Goal: Task Accomplishment & Management: Manage account settings

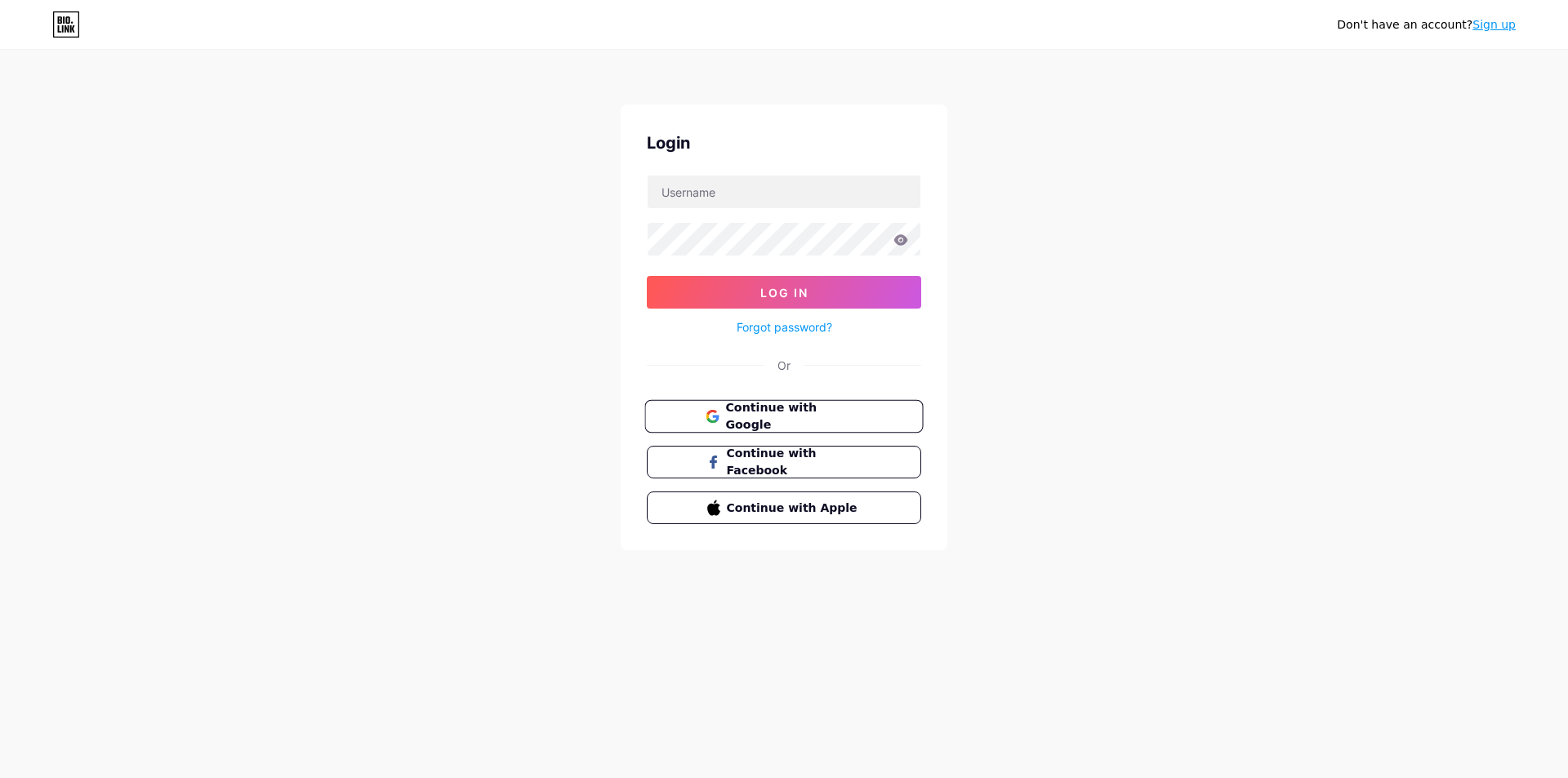
click at [831, 421] on span "Continue with Google" at bounding box center [793, 416] width 137 height 35
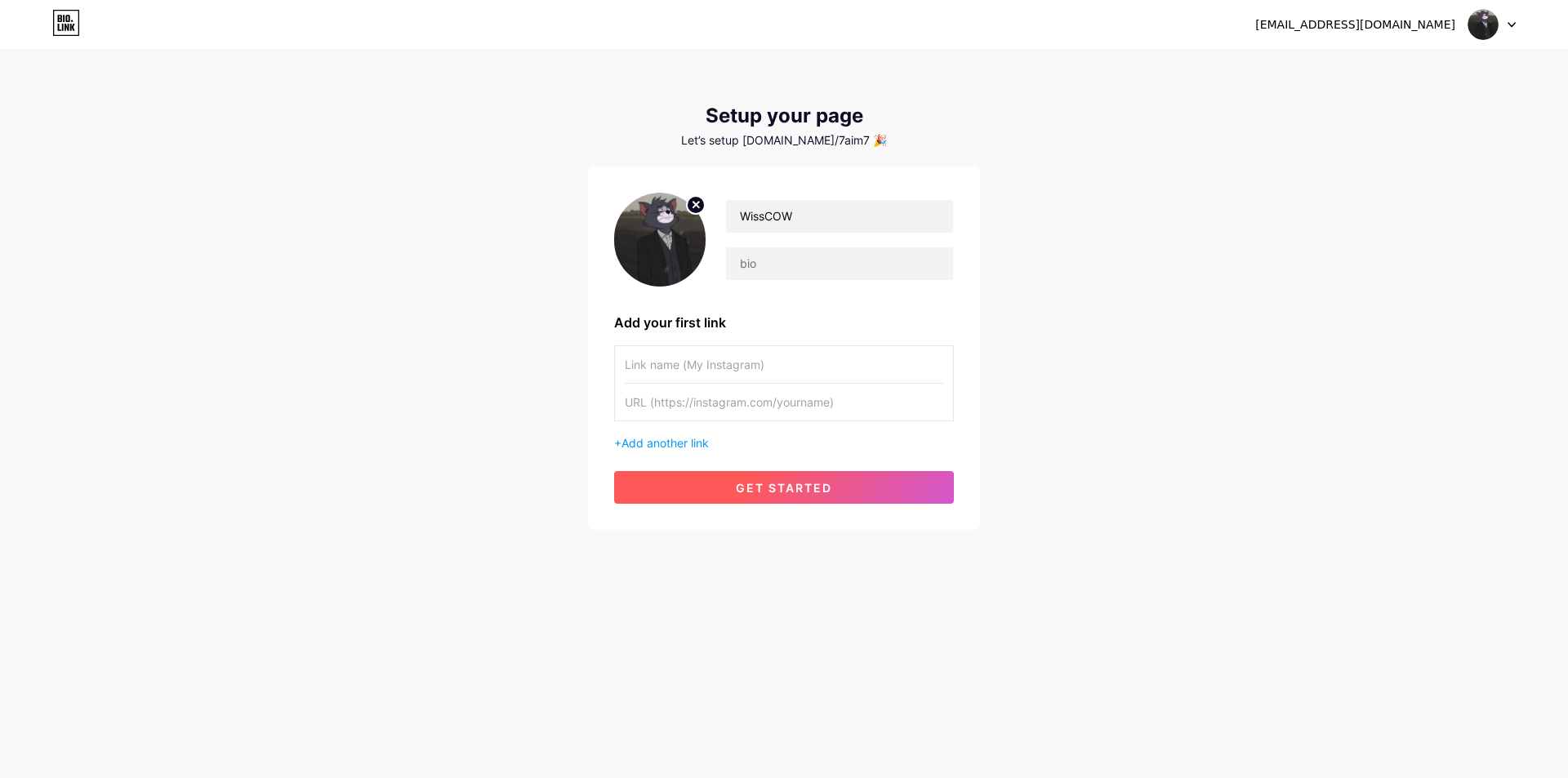
click at [772, 486] on span "get started" at bounding box center [784, 488] width 97 height 14
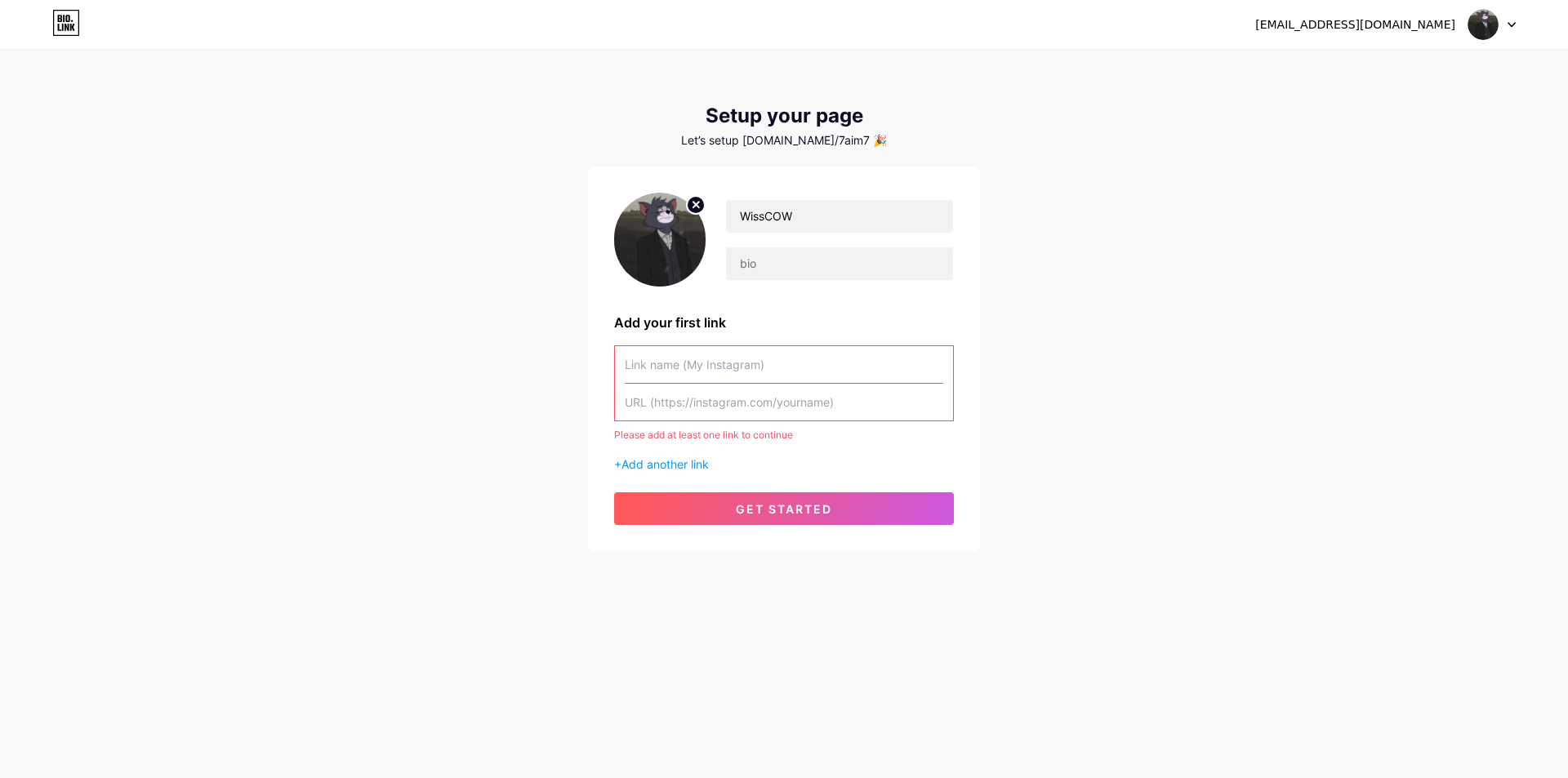
click at [692, 372] on input "text" at bounding box center [784, 364] width 319 height 37
click at [688, 463] on span "Add another link" at bounding box center [665, 464] width 87 height 14
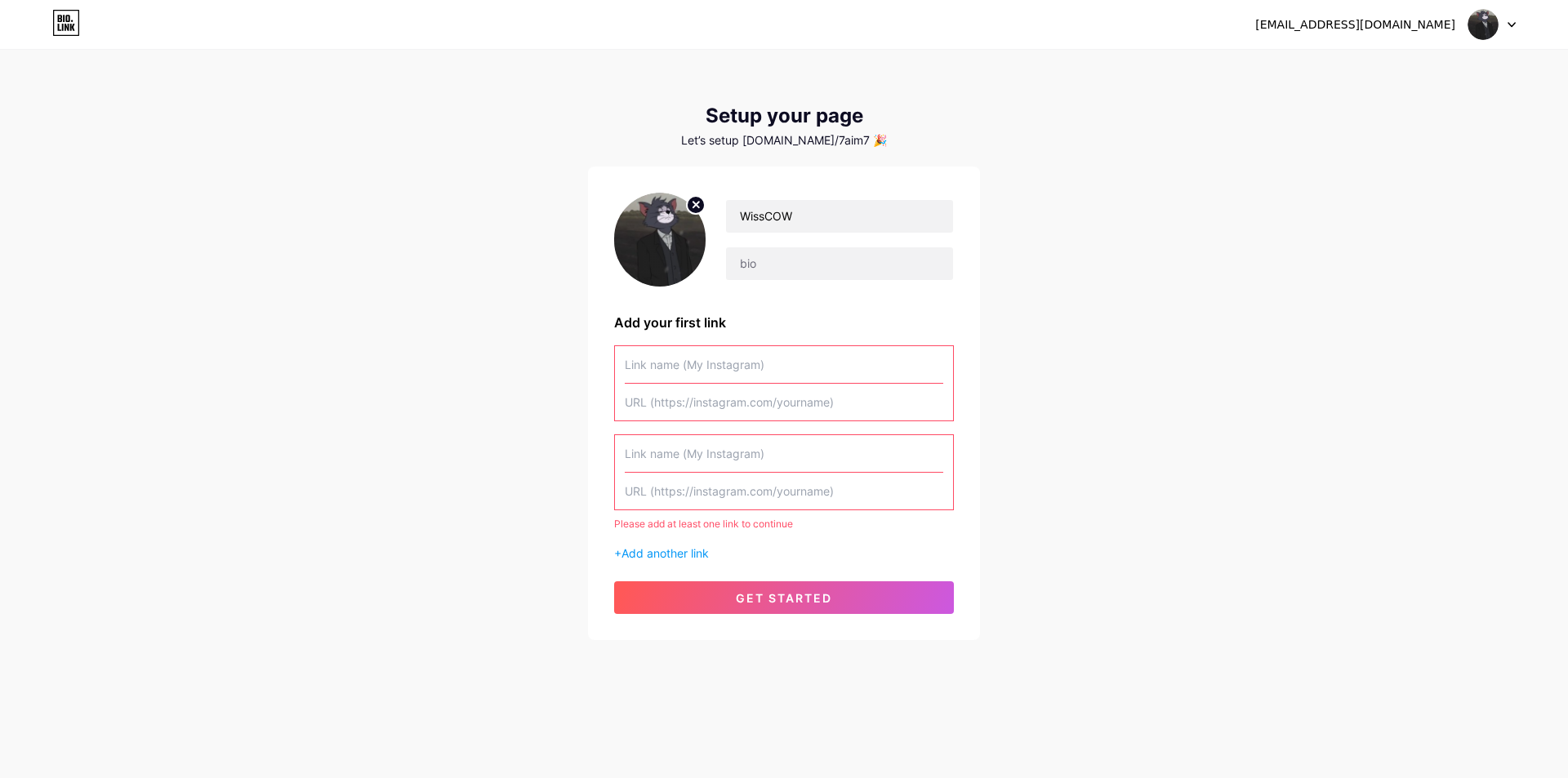
click at [1517, 23] on div "[EMAIL_ADDRESS][DOMAIN_NAME] Dashboard Logout" at bounding box center [784, 24] width 1568 height 30
click at [1509, 20] on div at bounding box center [1491, 24] width 47 height 30
click at [1372, 59] on link "Dashboard" at bounding box center [1413, 67] width 202 height 44
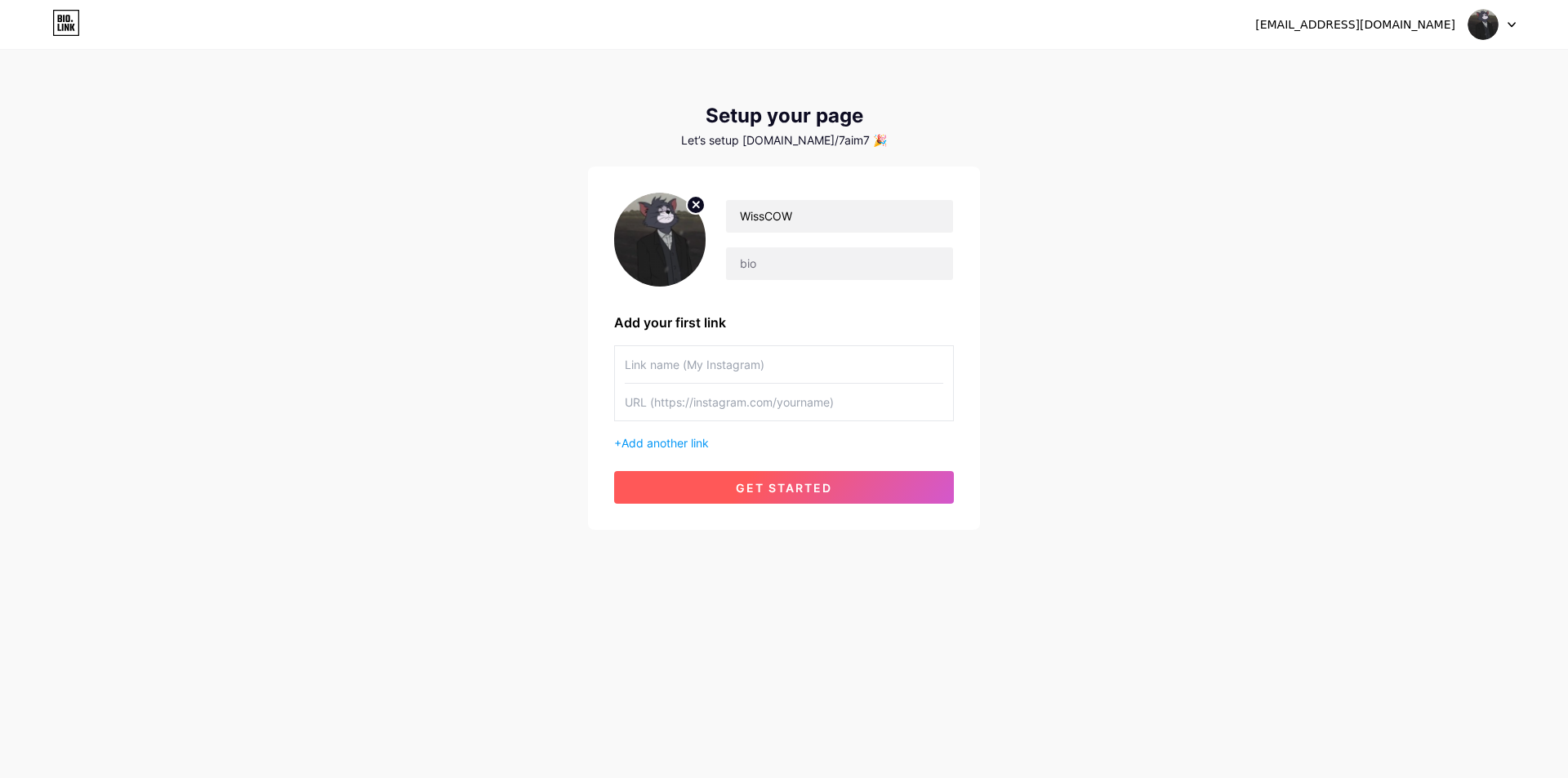
click at [766, 497] on button "get started" at bounding box center [784, 487] width 340 height 32
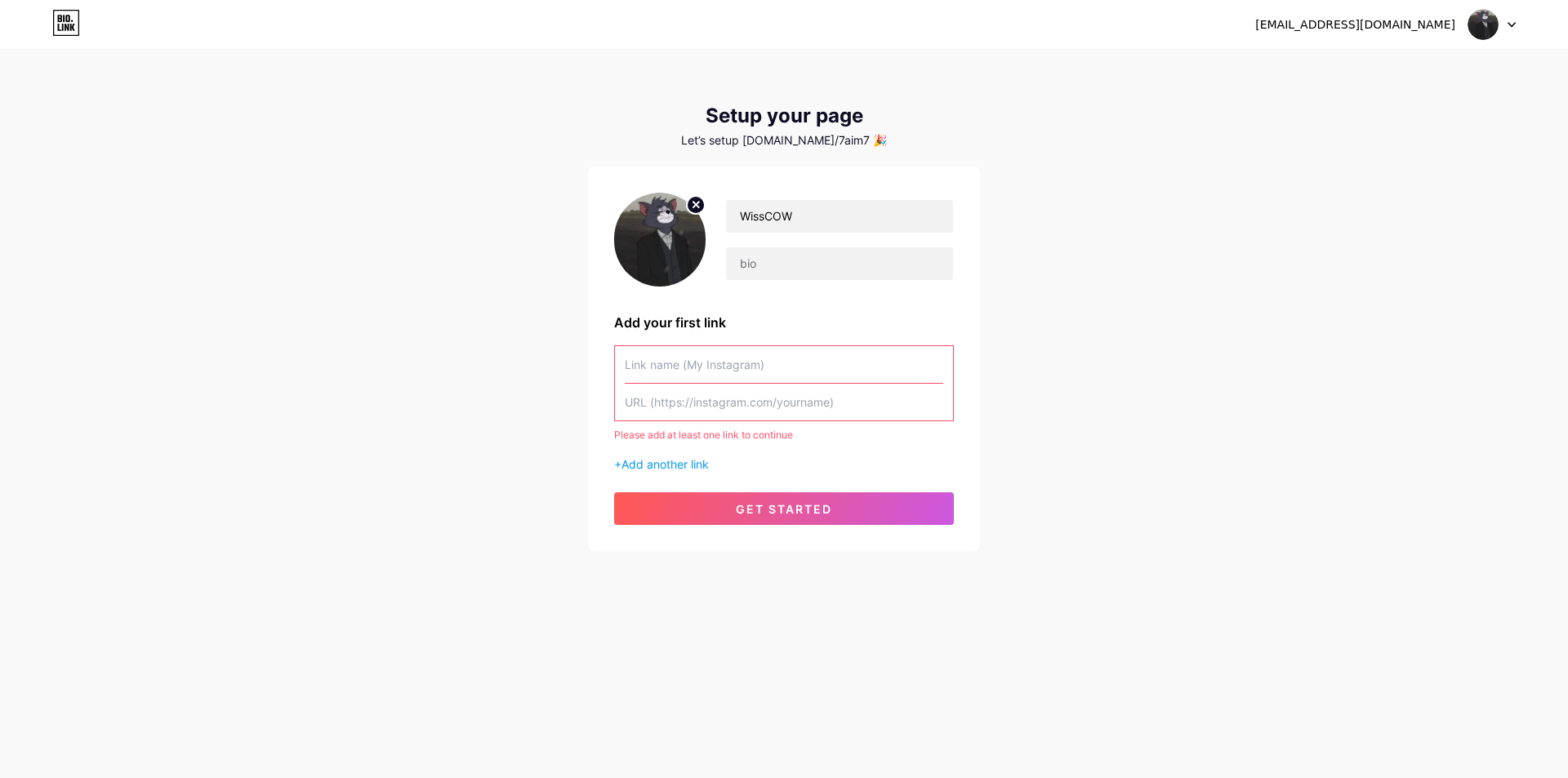
click at [698, 403] on input "text" at bounding box center [784, 403] width 319 height 37
paste input "[URL][DOMAIN_NAME]"
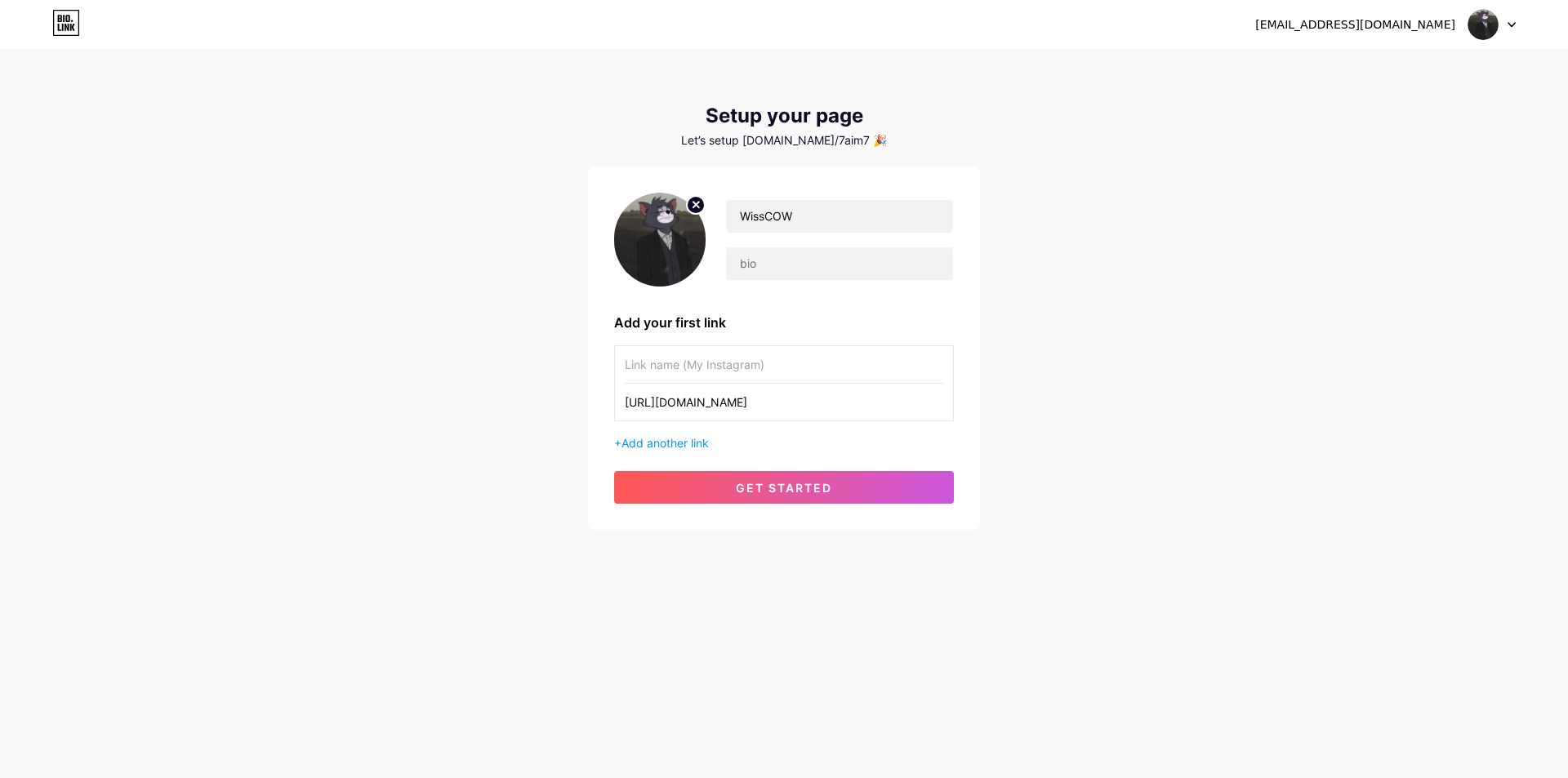
type input "[URL][DOMAIN_NAME]"
click at [735, 355] on input "text" at bounding box center [784, 364] width 319 height 37
type input "M"
type input "MY TWITCH"
click at [770, 474] on button "get started" at bounding box center [784, 487] width 340 height 32
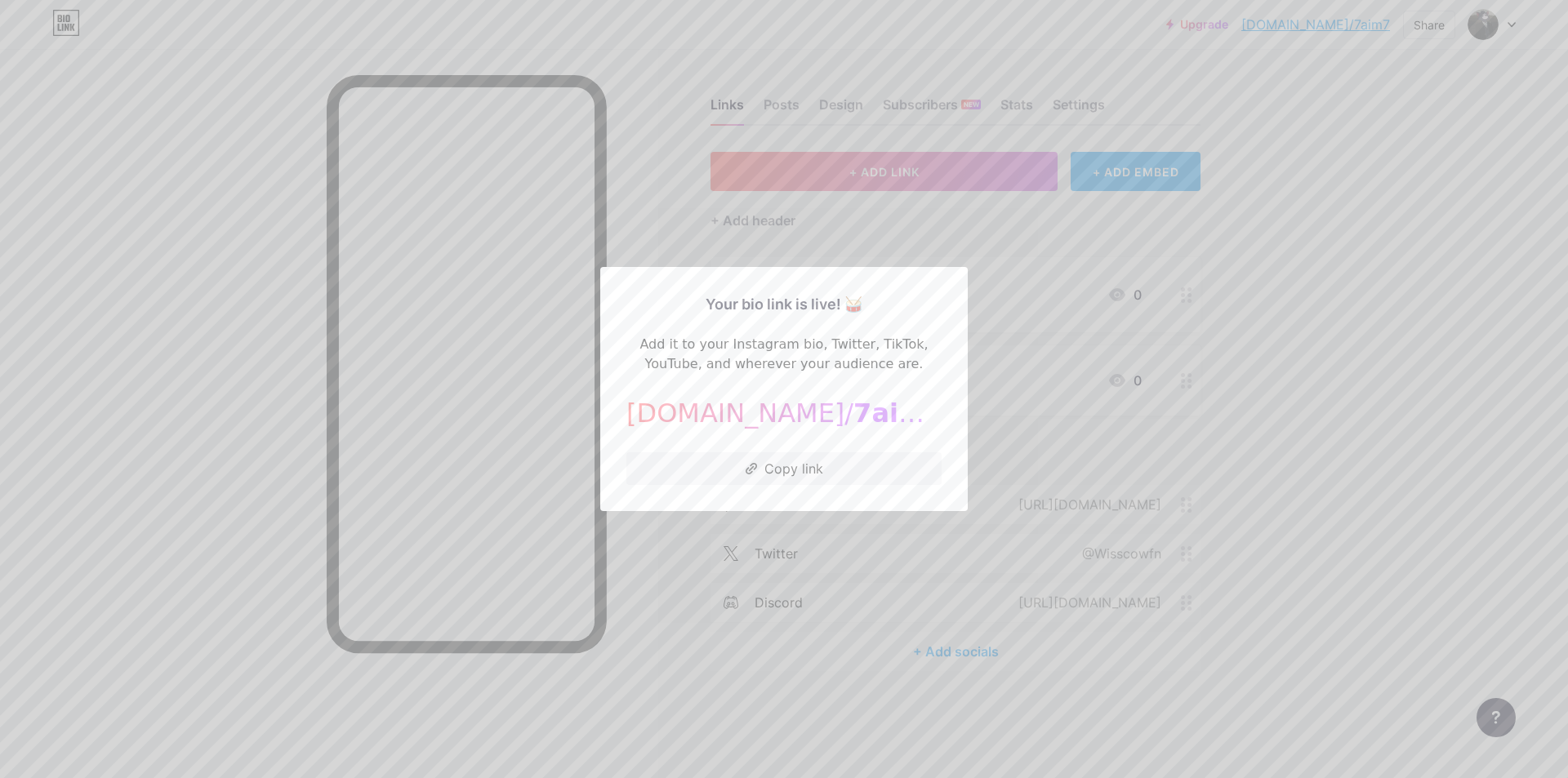
click at [84, 262] on div at bounding box center [784, 389] width 1568 height 778
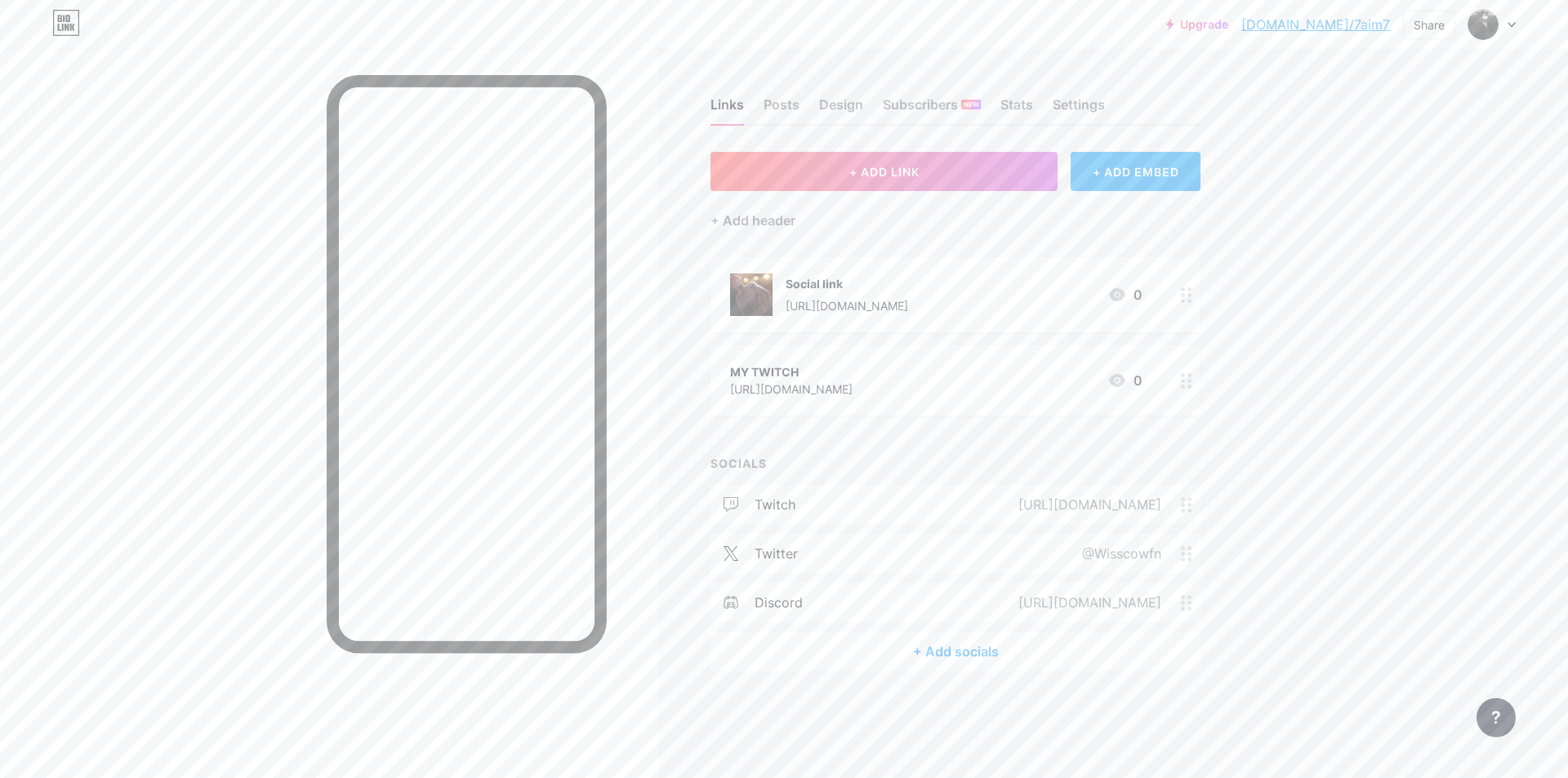
click at [853, 396] on div "[URL][DOMAIN_NAME]" at bounding box center [791, 389] width 123 height 17
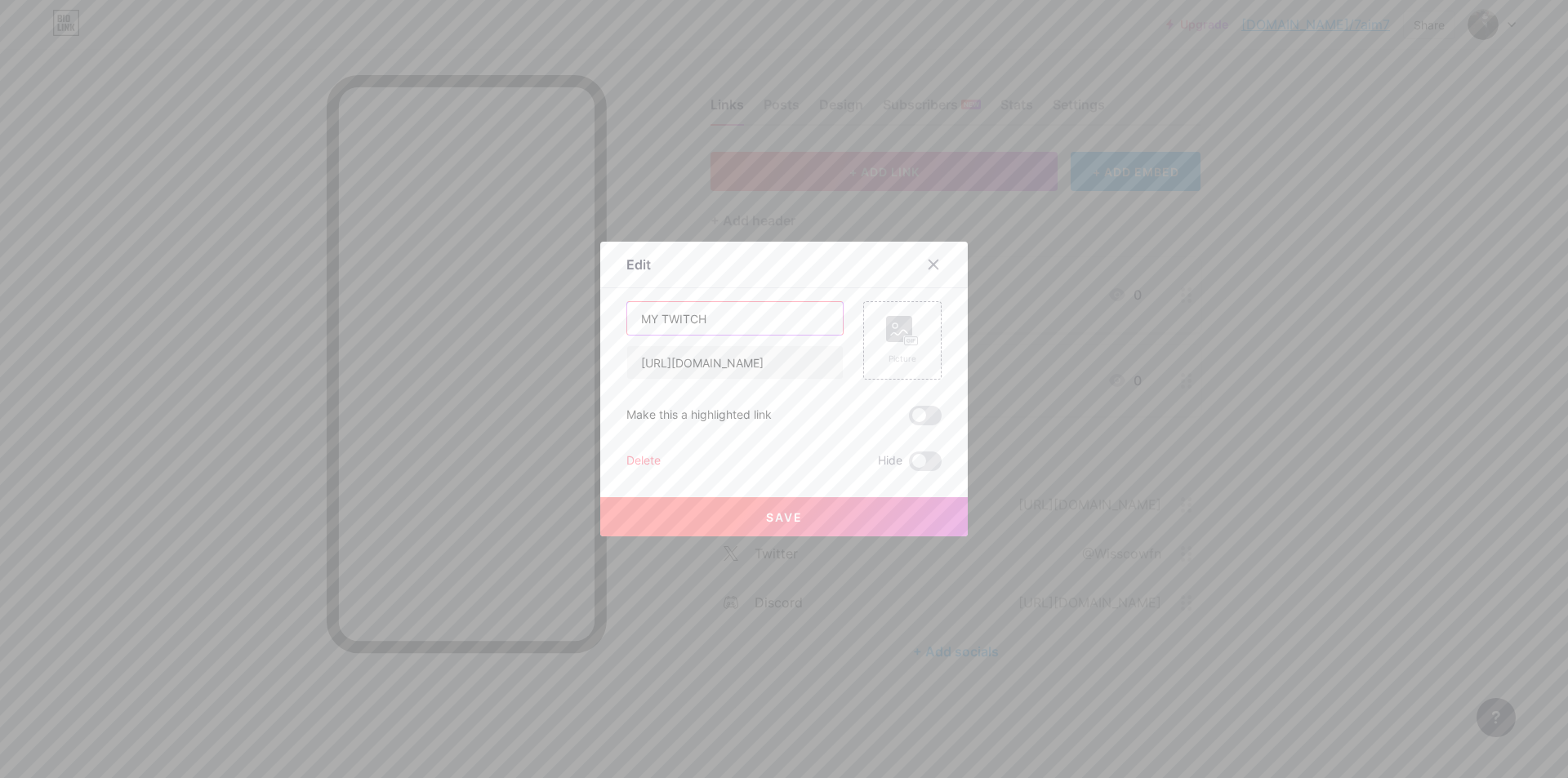
click at [714, 320] on input "MY TWITCH" at bounding box center [734, 318] width 215 height 32
type input "M"
click at [889, 350] on div "Picture" at bounding box center [902, 341] width 32 height 49
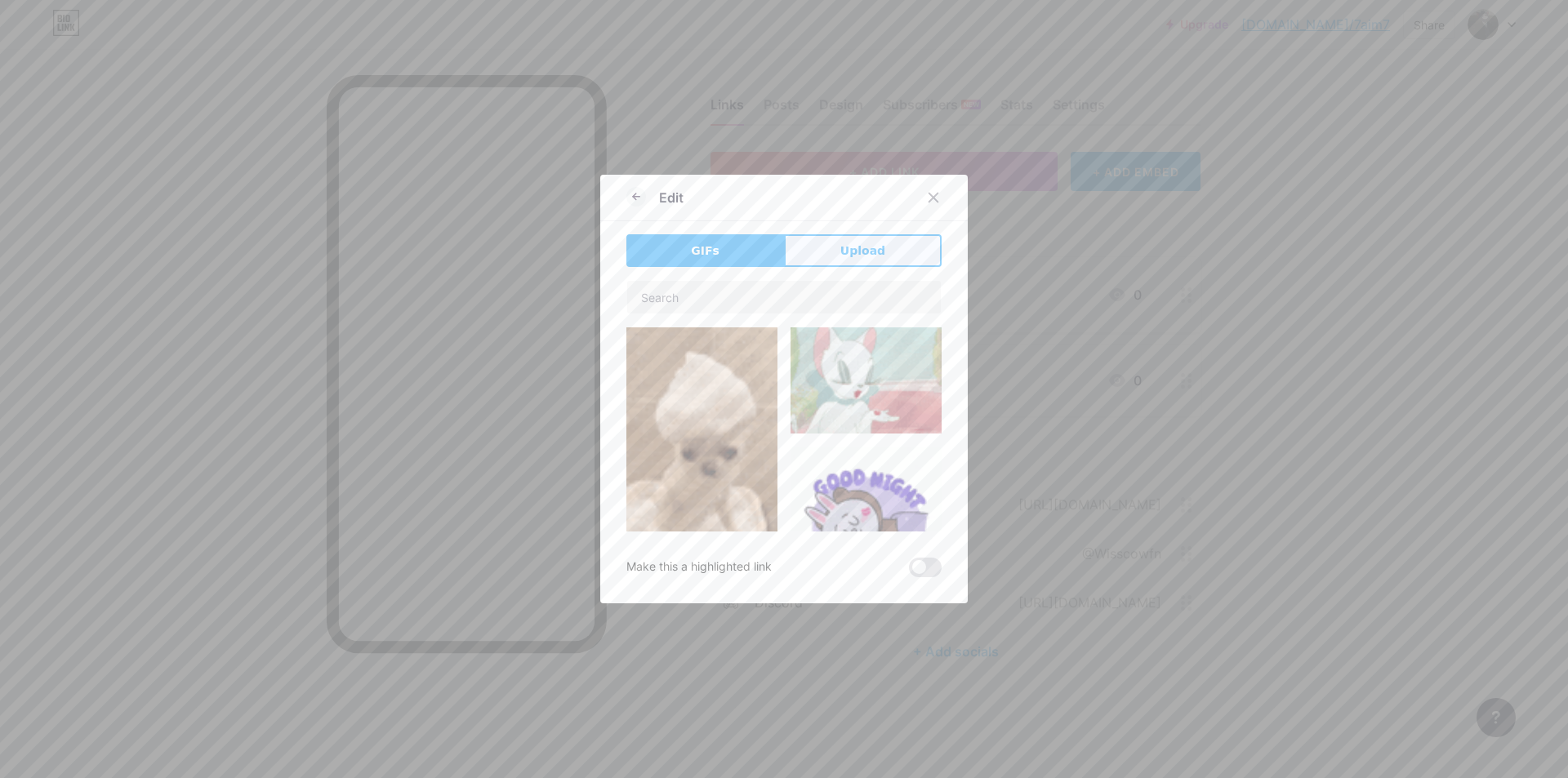
click at [822, 263] on button "Upload" at bounding box center [862, 250] width 158 height 32
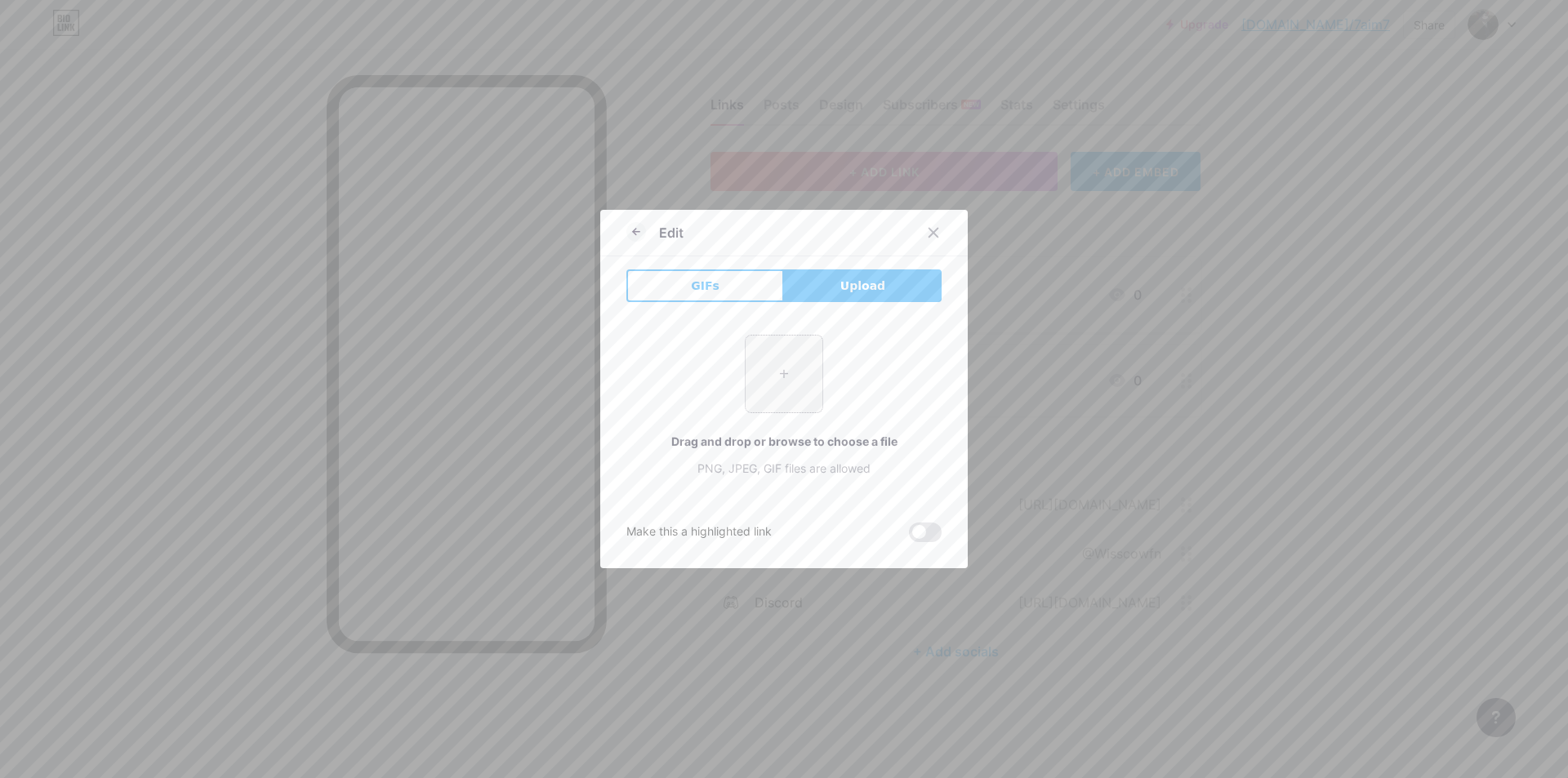
click at [777, 369] on input "file" at bounding box center [784, 374] width 77 height 77
type input "C:\fakepath\téléchargement.jfif"
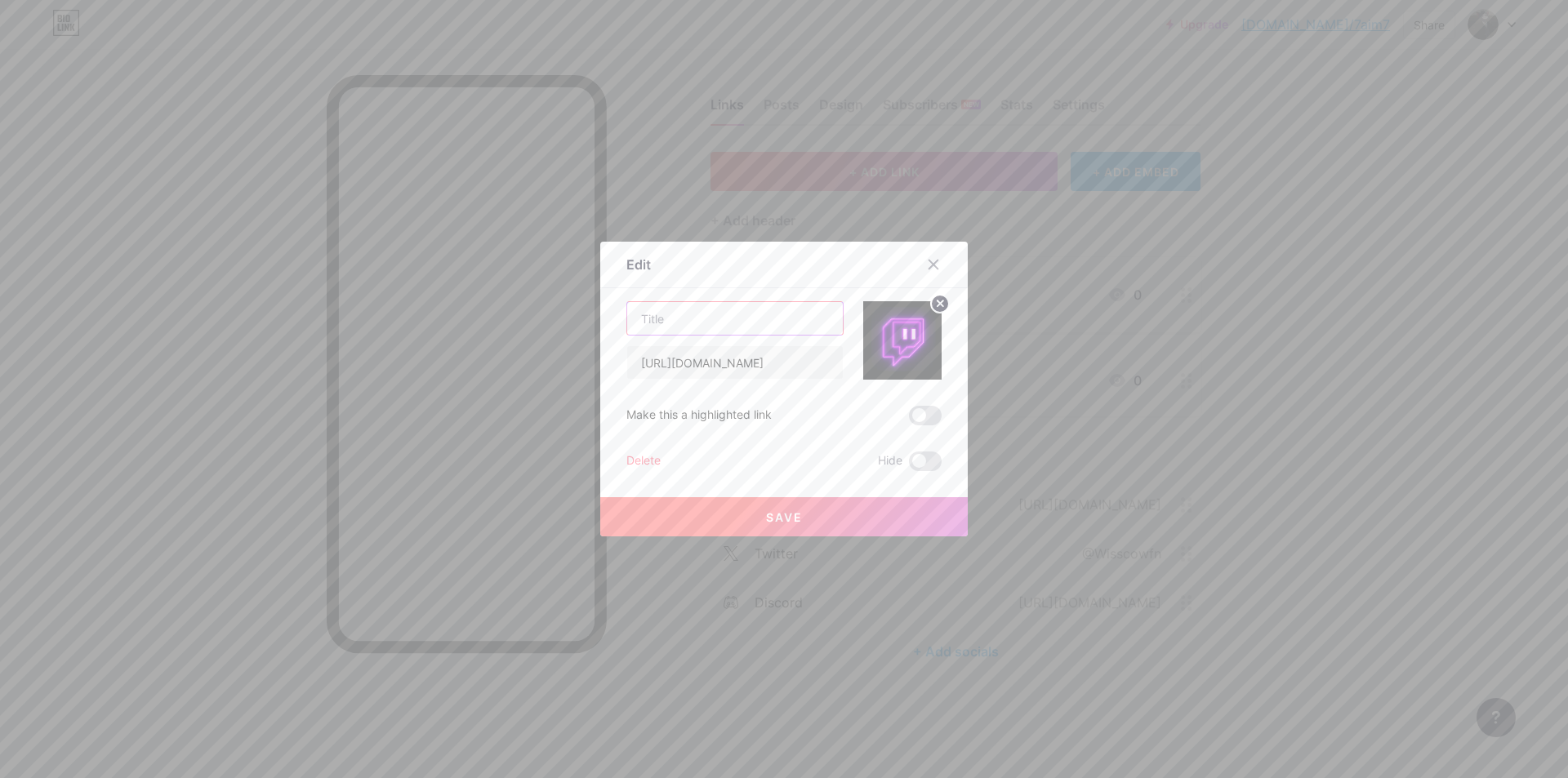
click at [685, 323] on input "text" at bounding box center [734, 318] width 215 height 32
type input "T"
paste input "MY TWITCH ACCOUNT"
type input "MY TWITCH ACCOUNT"
click at [901, 411] on div "Make this a highlighted link" at bounding box center [784, 416] width 315 height 19
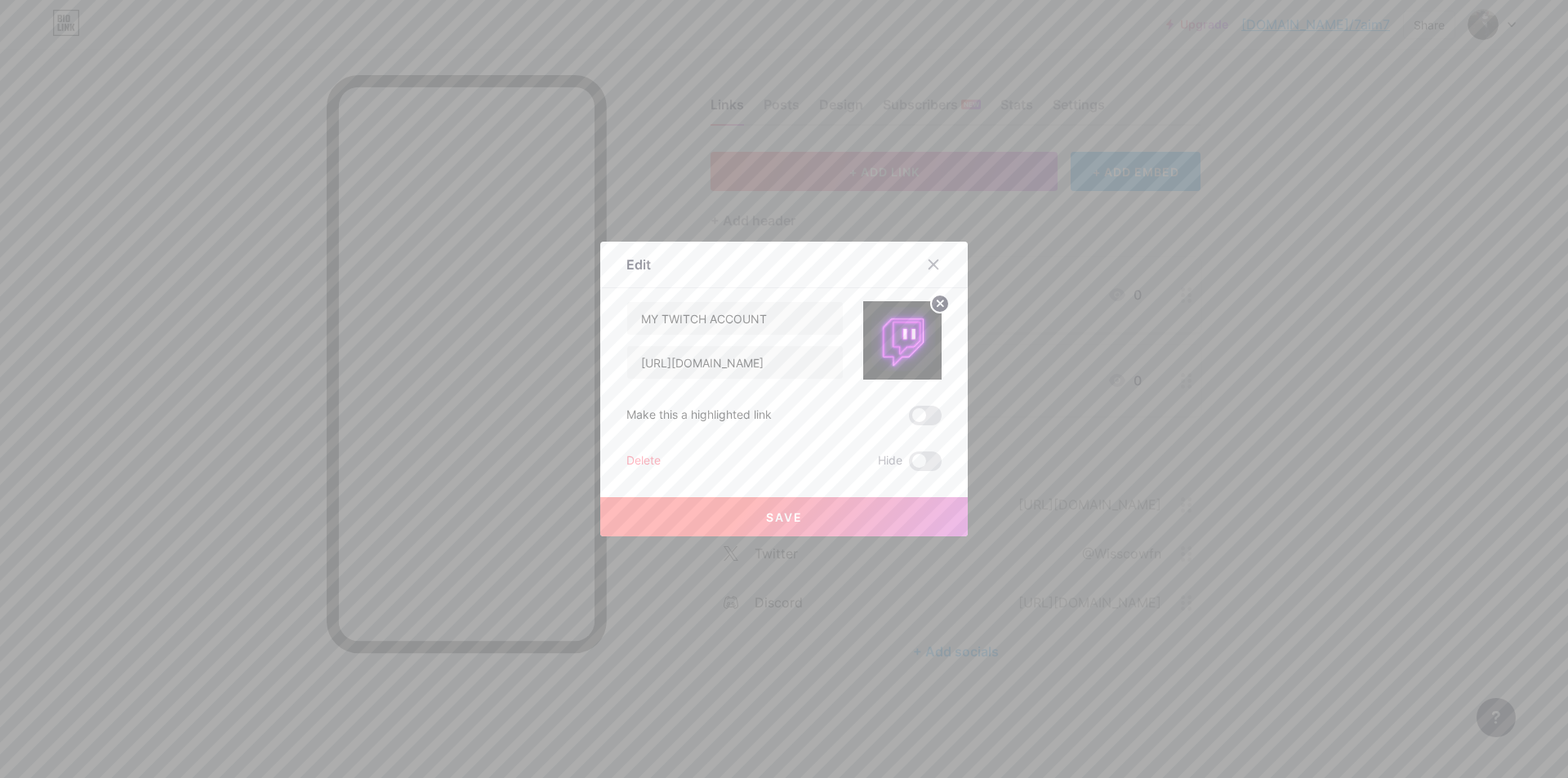
click at [915, 420] on span at bounding box center [924, 416] width 32 height 19
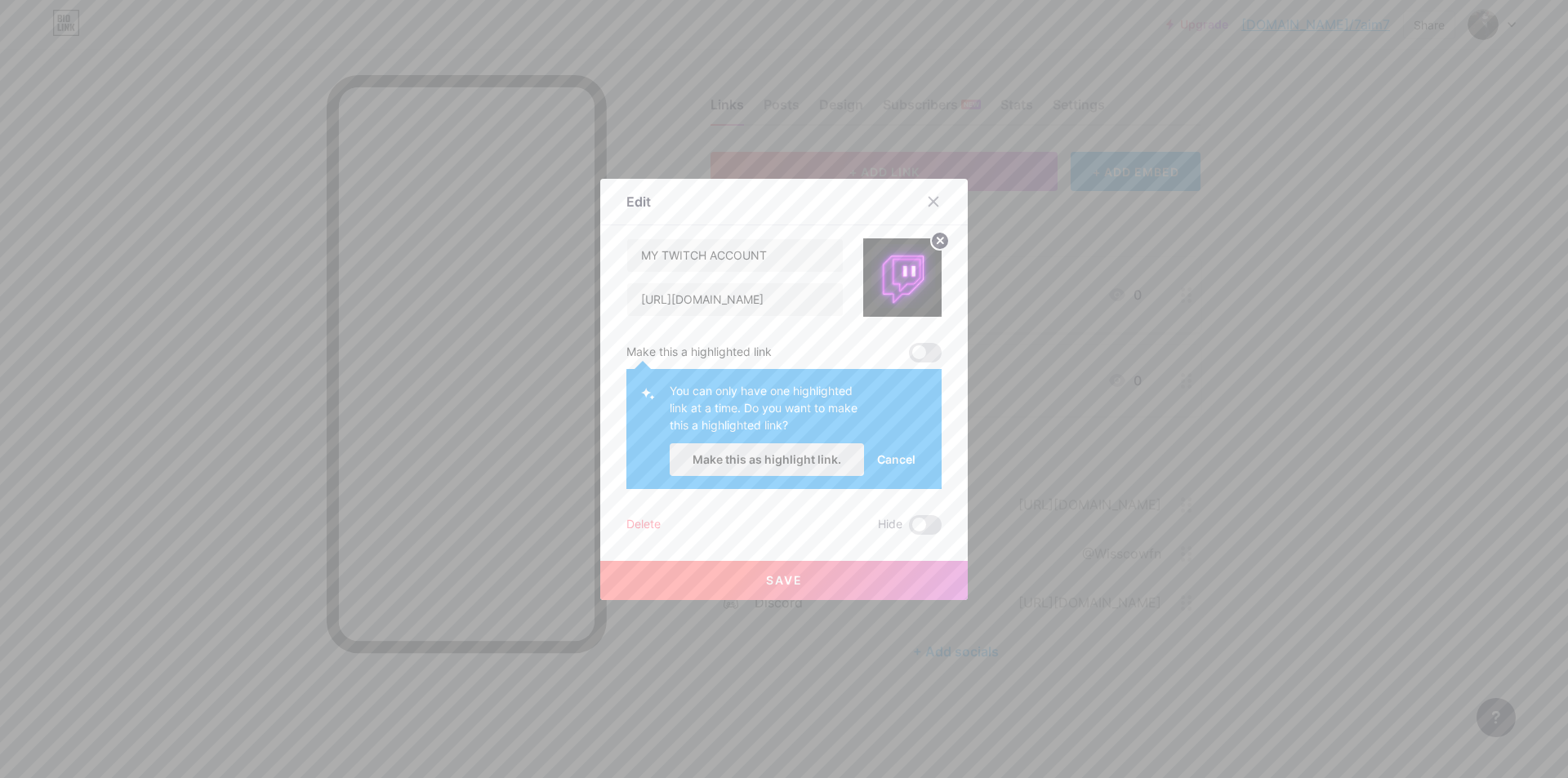
click at [821, 457] on span "Make this as highlight link." at bounding box center [767, 459] width 149 height 14
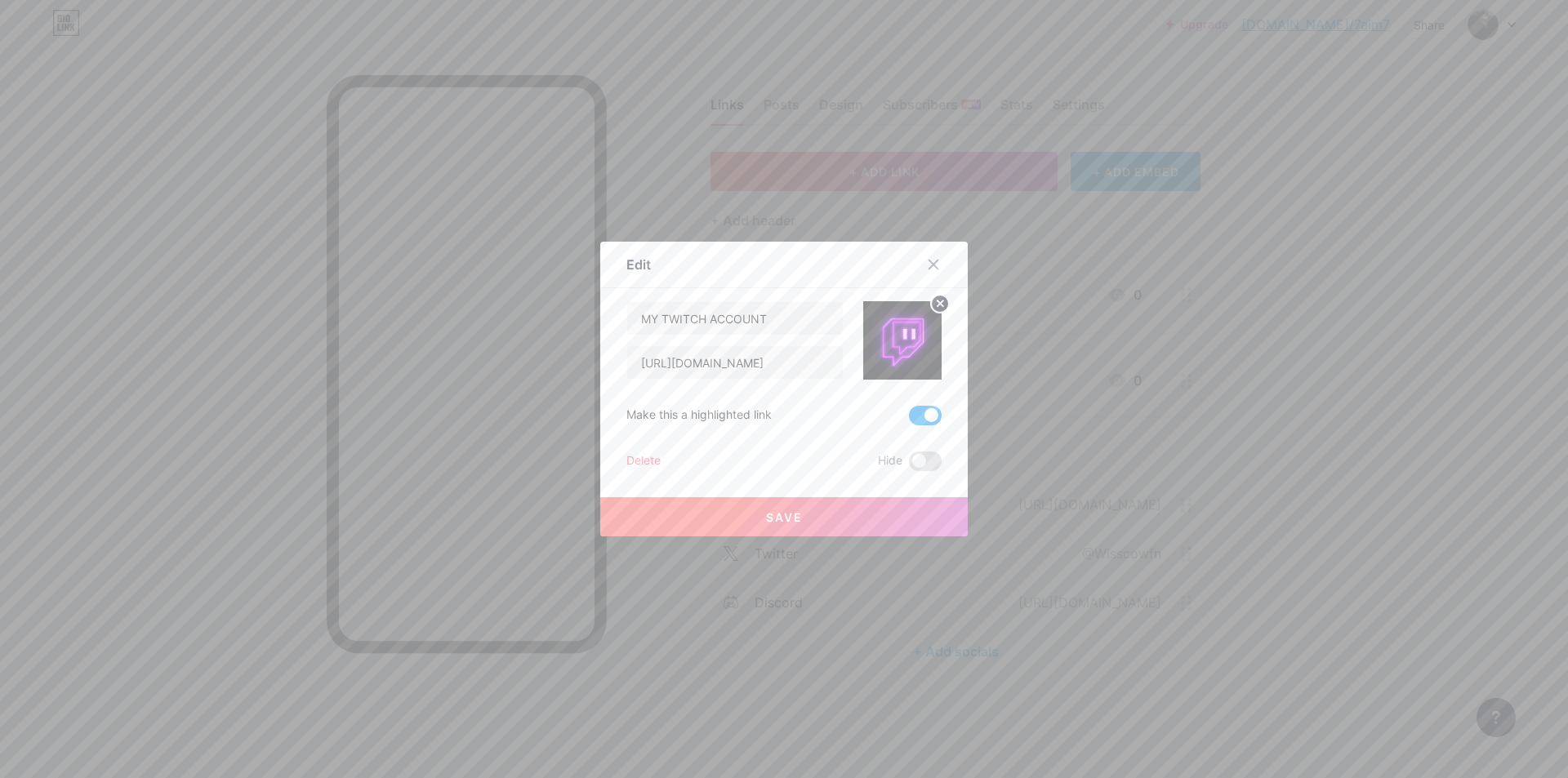
click at [792, 515] on span "Save" at bounding box center [784, 518] width 37 height 14
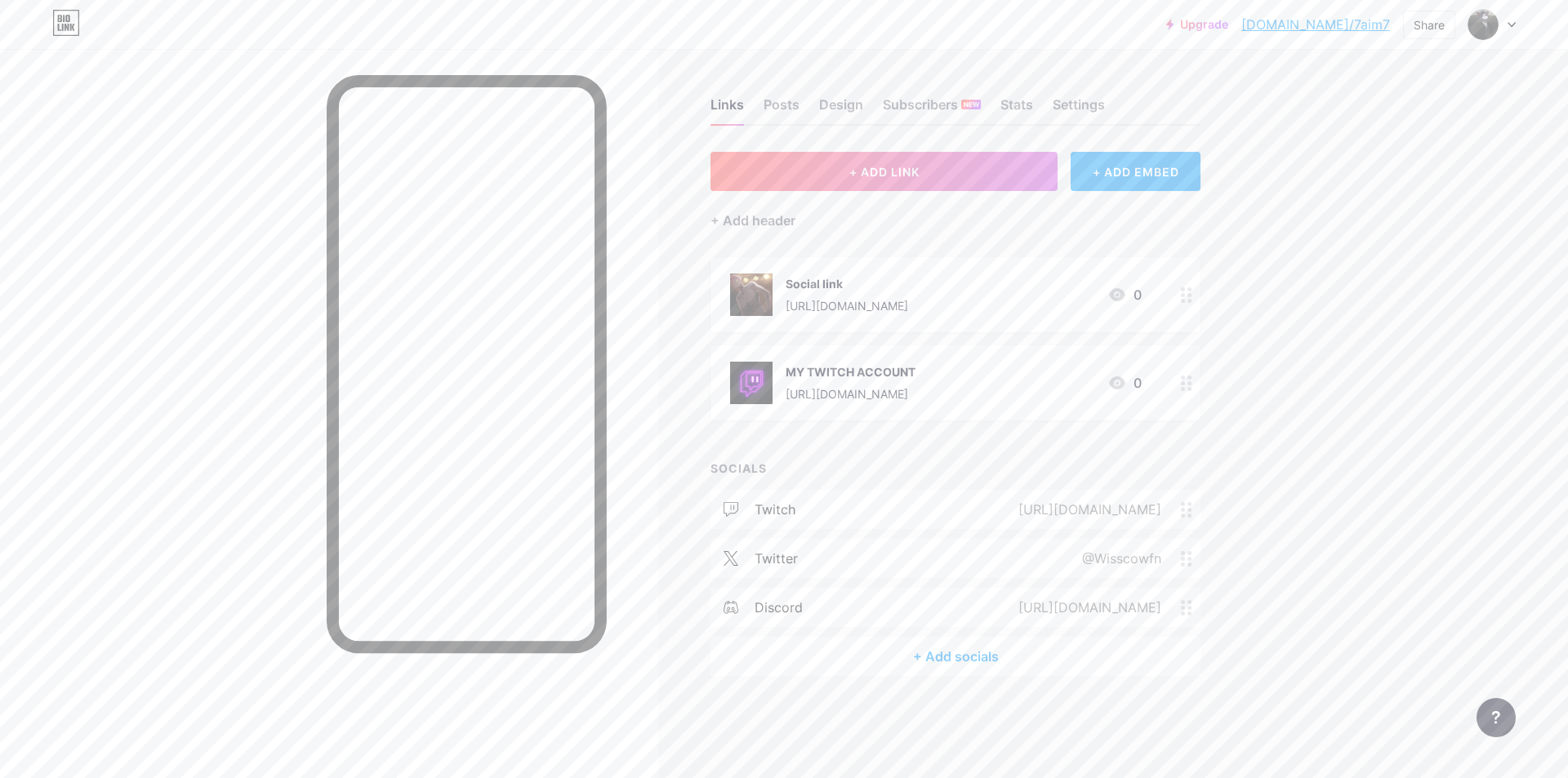
click at [860, 301] on div "[URL][DOMAIN_NAME]" at bounding box center [847, 306] width 123 height 17
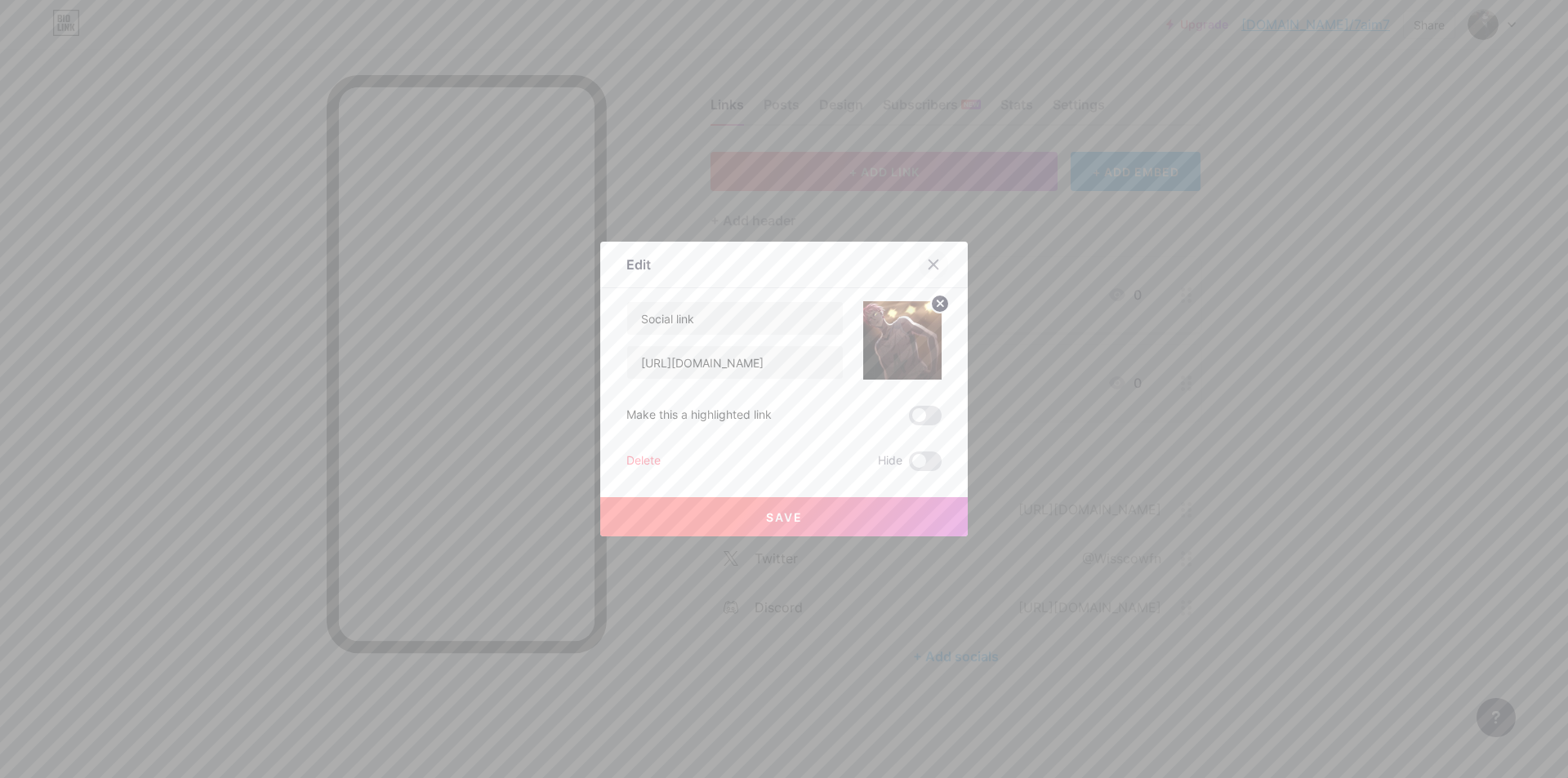
click at [932, 268] on icon at bounding box center [934, 265] width 9 height 9
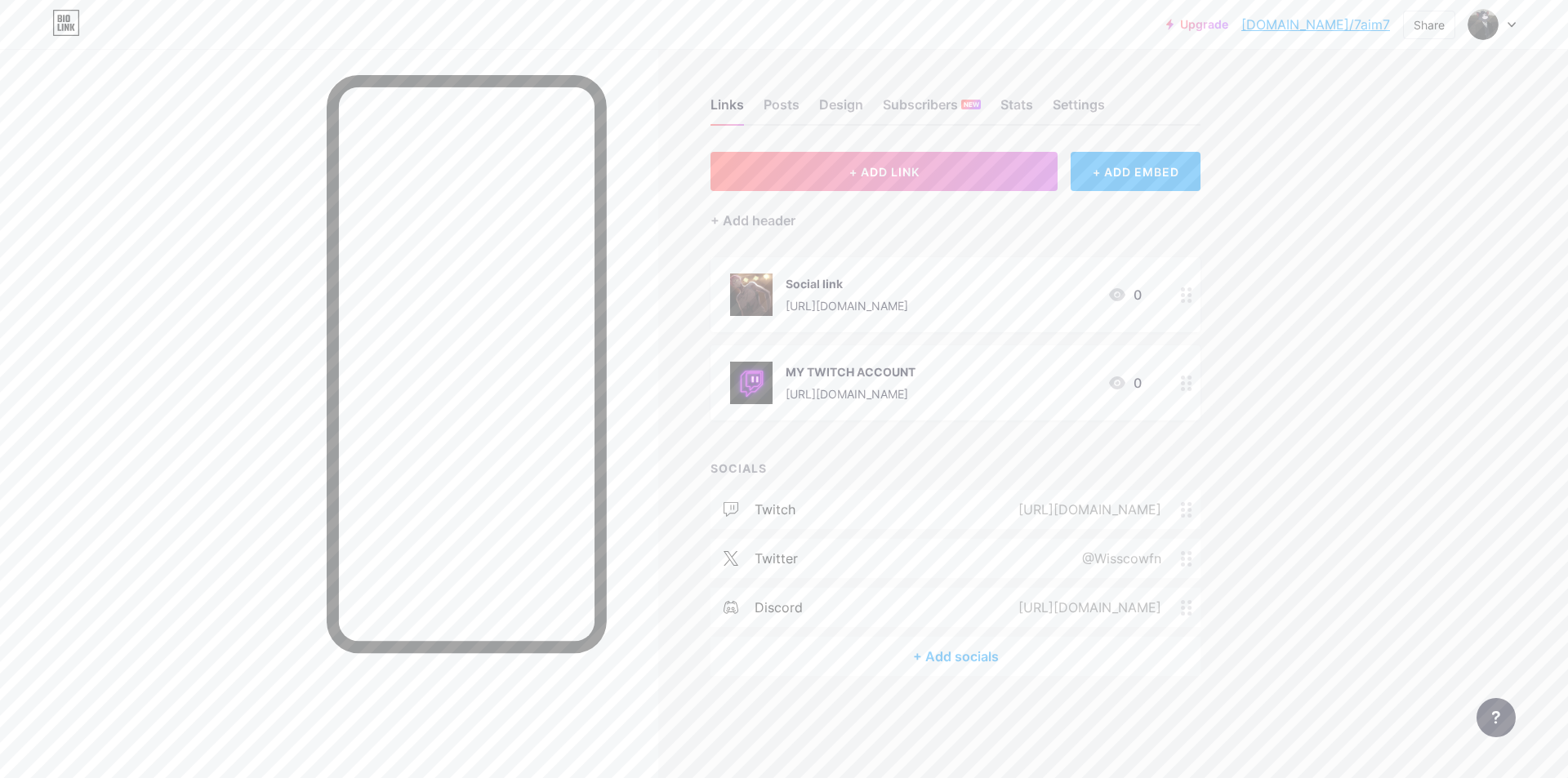
drag, startPoint x: 923, startPoint y: 297, endPoint x: 841, endPoint y: 300, distance: 82.1
click at [841, 300] on div "[URL][DOMAIN_NAME]" at bounding box center [847, 306] width 123 height 17
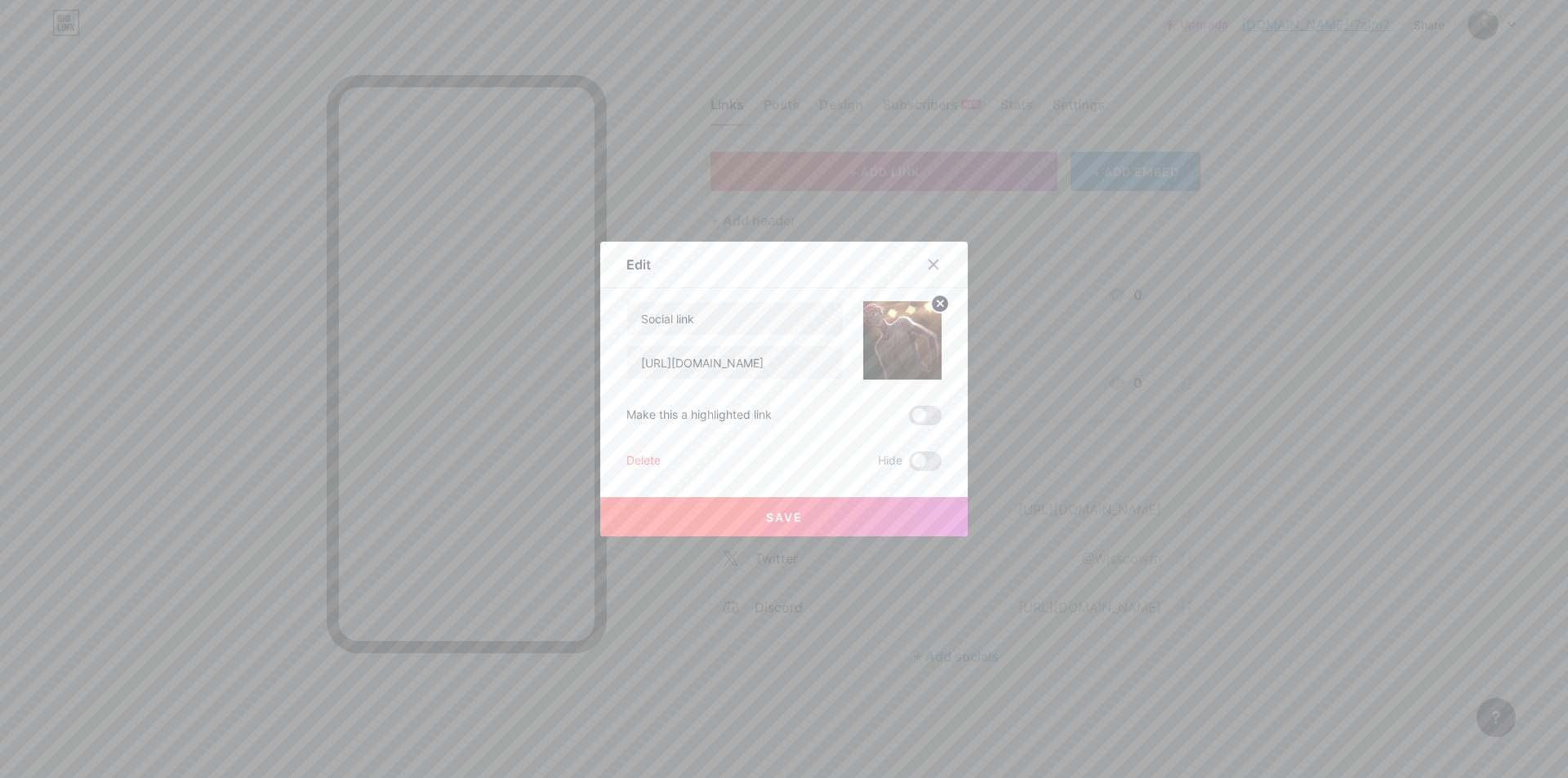
click at [1169, 281] on div at bounding box center [784, 389] width 1568 height 778
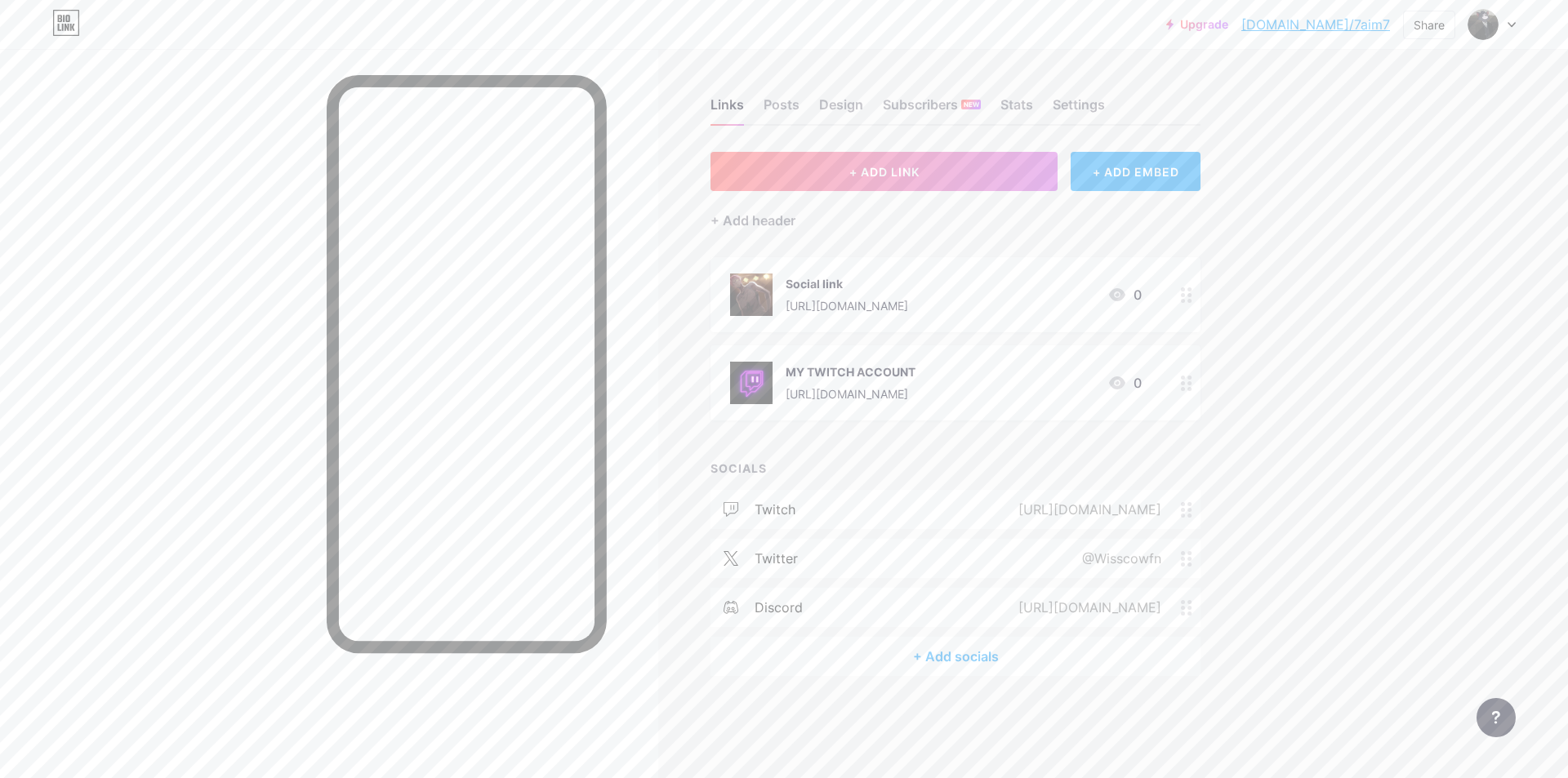
click at [1180, 308] on div at bounding box center [1186, 294] width 28 height 75
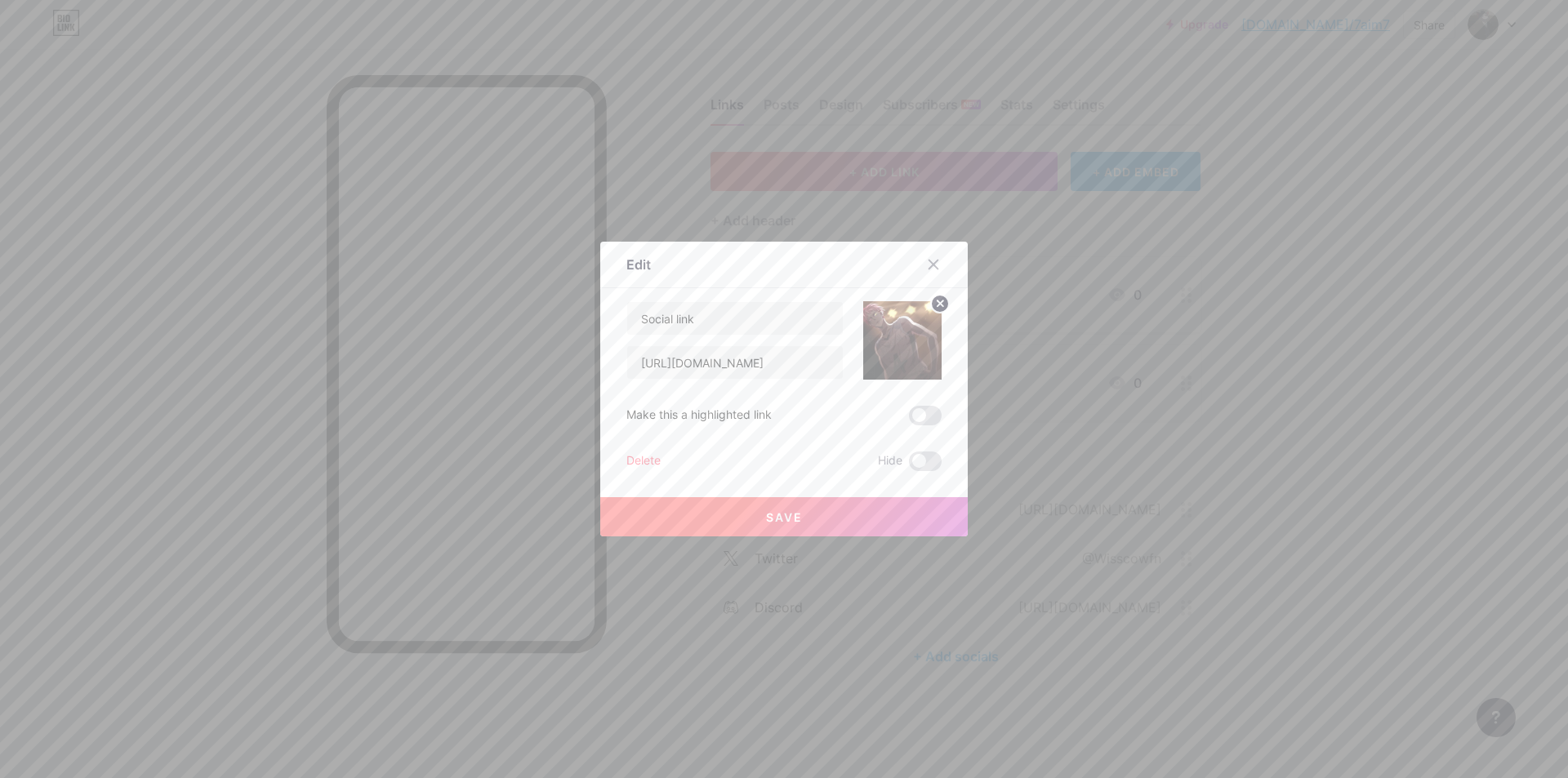
click at [632, 454] on div "Delete" at bounding box center [643, 461] width 34 height 19
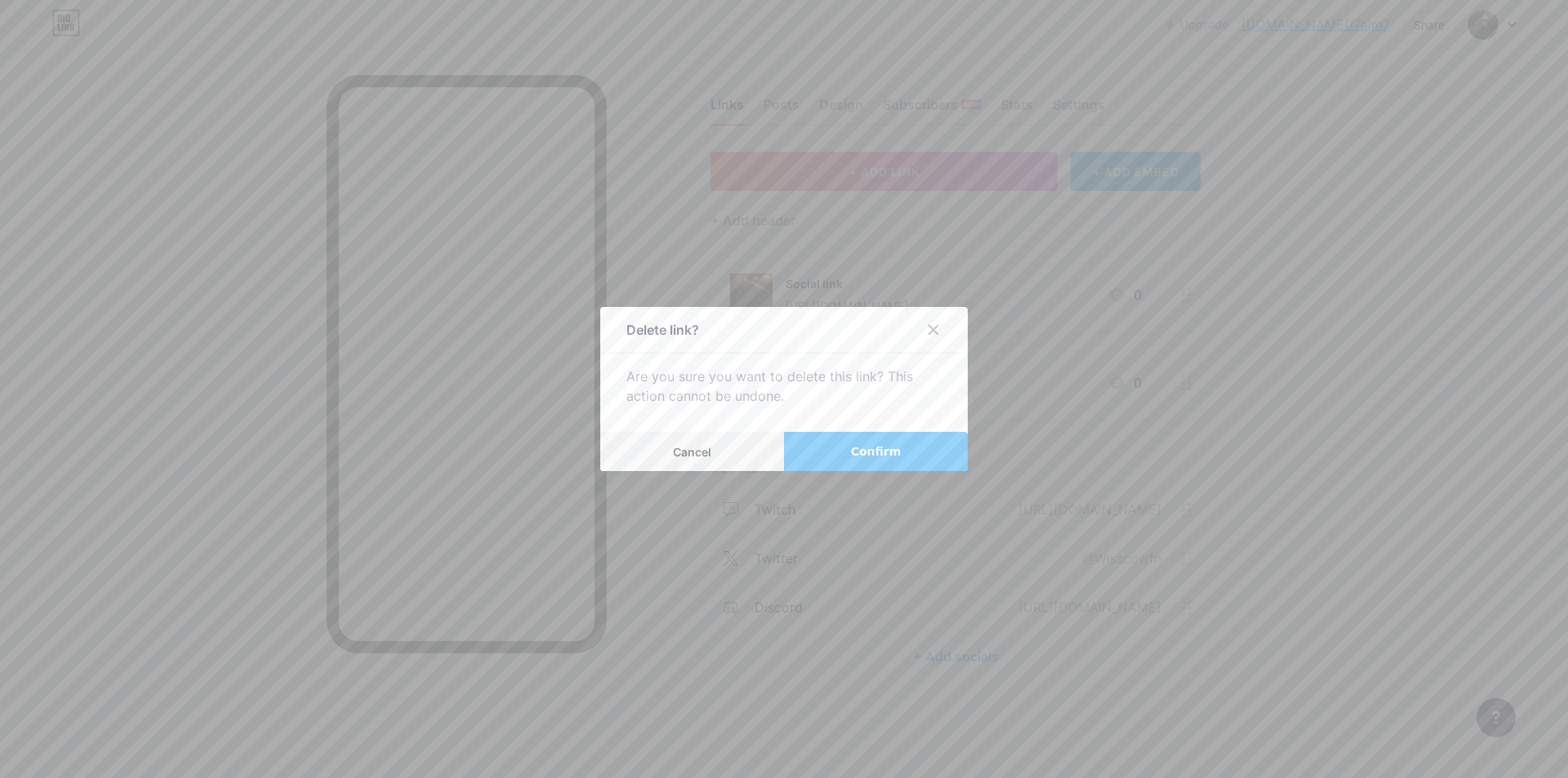
click at [889, 446] on span "Confirm" at bounding box center [876, 452] width 51 height 17
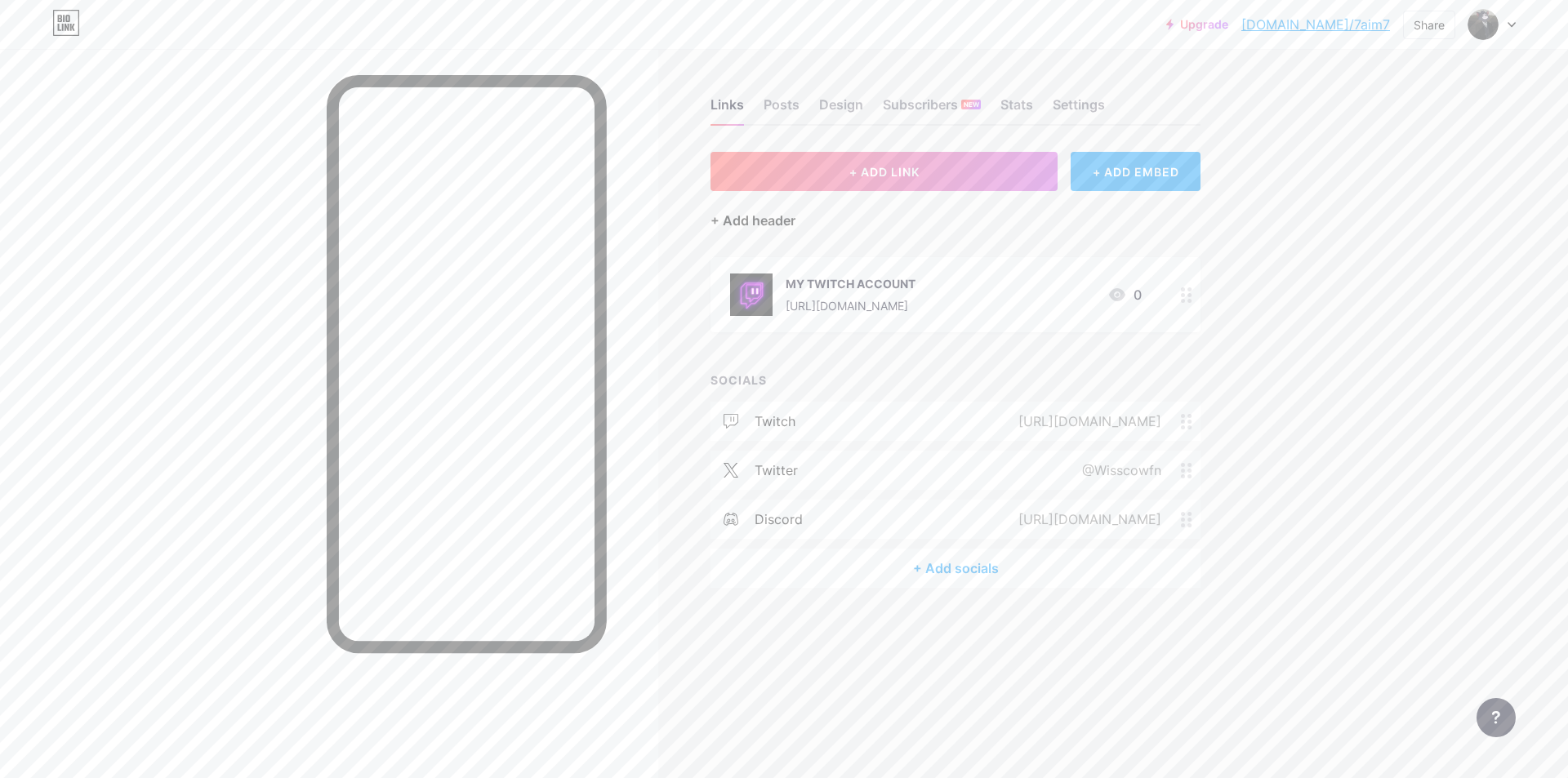
click at [743, 227] on div "+ Add header" at bounding box center [753, 220] width 84 height 19
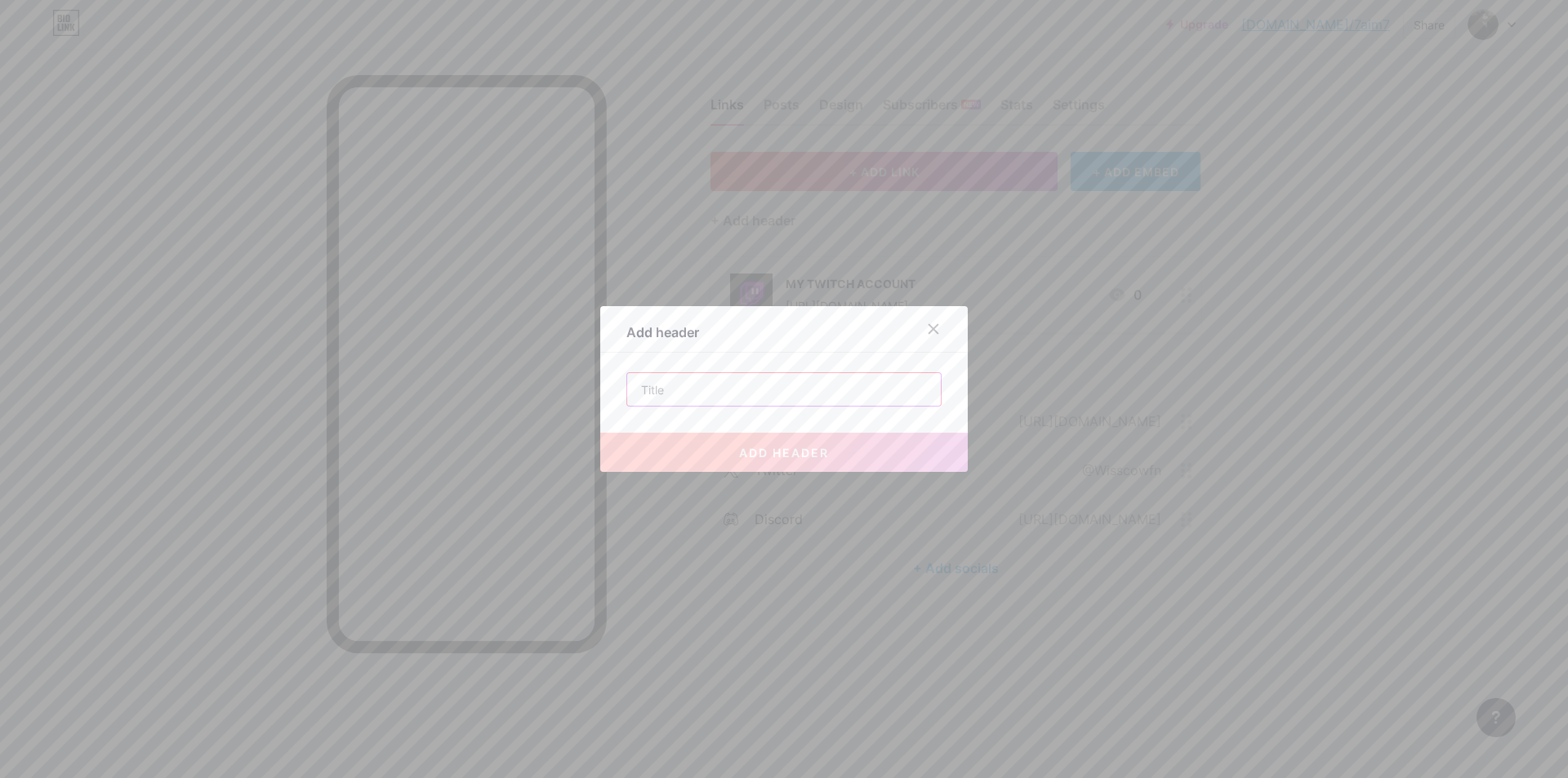
click at [698, 383] on input "text" at bounding box center [784, 389] width 314 height 32
click at [932, 323] on icon at bounding box center [933, 328] width 13 height 13
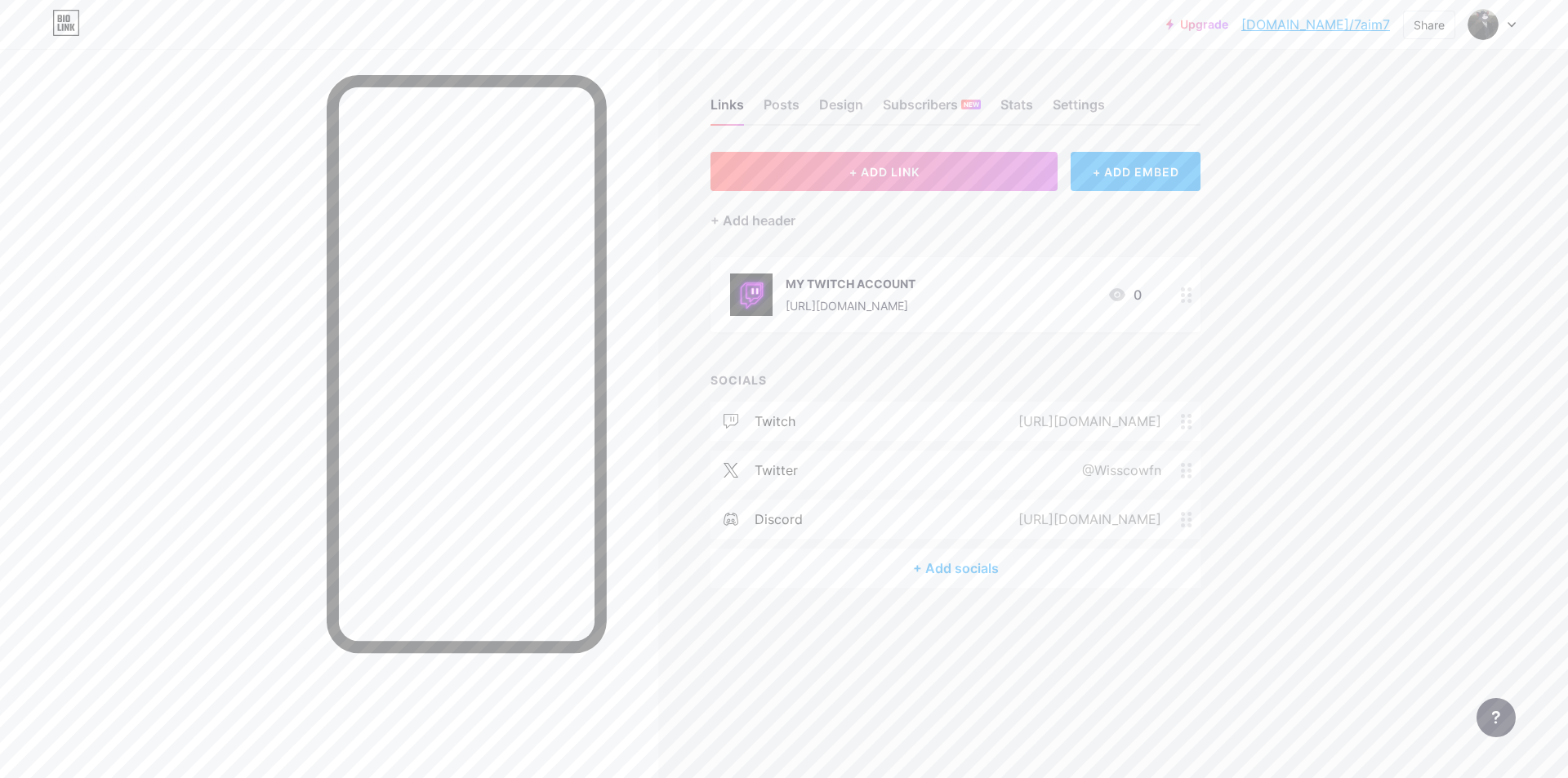
drag, startPoint x: 892, startPoint y: 423, endPoint x: 892, endPoint y: 329, distance: 94.0
click at [892, 329] on div "+ ADD LINK + ADD EMBED + Add header MY TWITCH ACCOUNT [URL][DOMAIN_NAME] 0 SOCI…" at bounding box center [956, 369] width 490 height 436
click at [843, 351] on div "+ ADD LINK + ADD EMBED + Add header MY TWITCH ACCOUNT [URL][DOMAIN_NAME] 0 SOCI…" at bounding box center [956, 369] width 490 height 436
click at [772, 223] on div "+ Add header" at bounding box center [753, 220] width 84 height 19
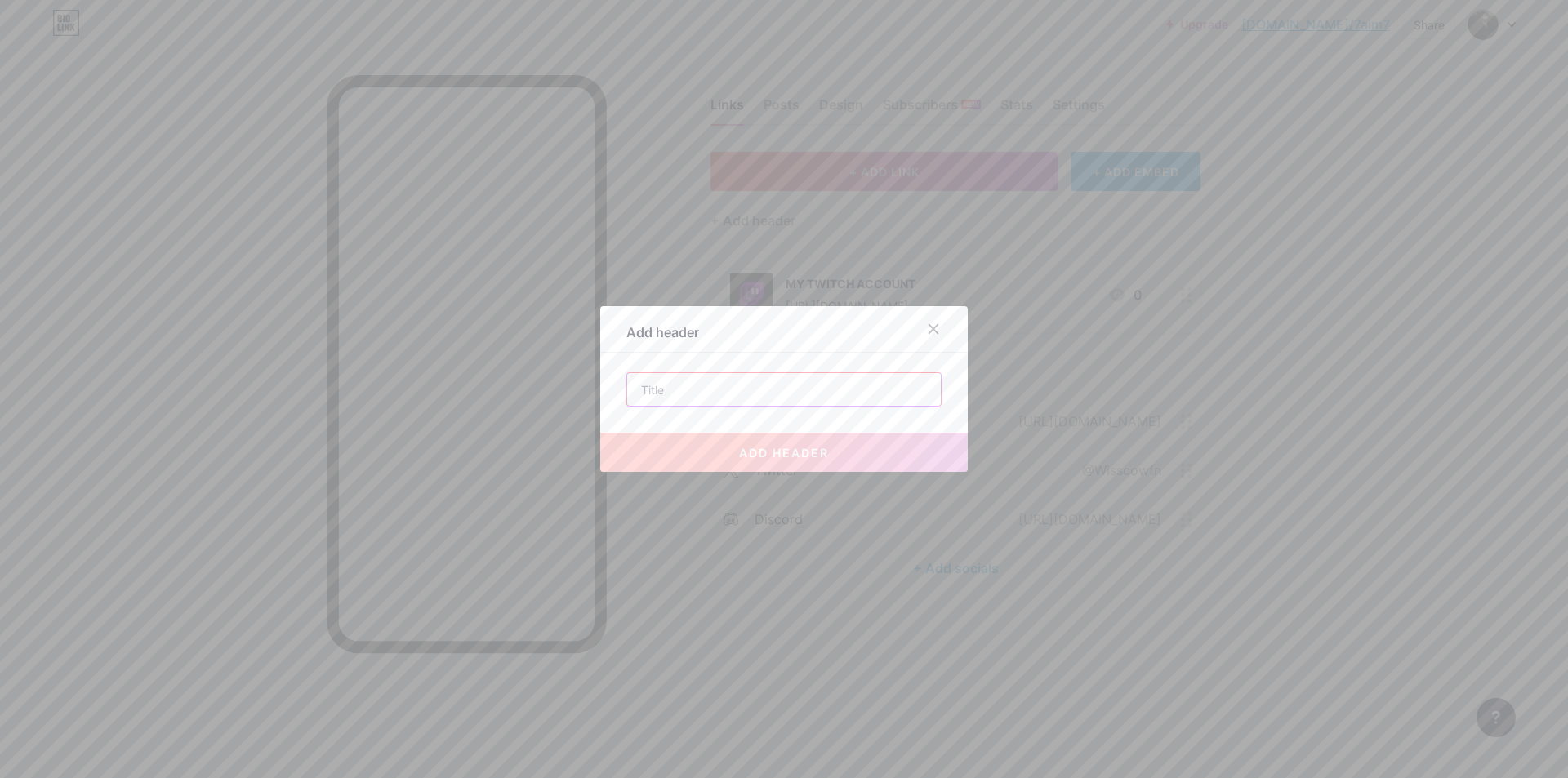
click at [684, 385] on input "text" at bounding box center [784, 389] width 314 height 32
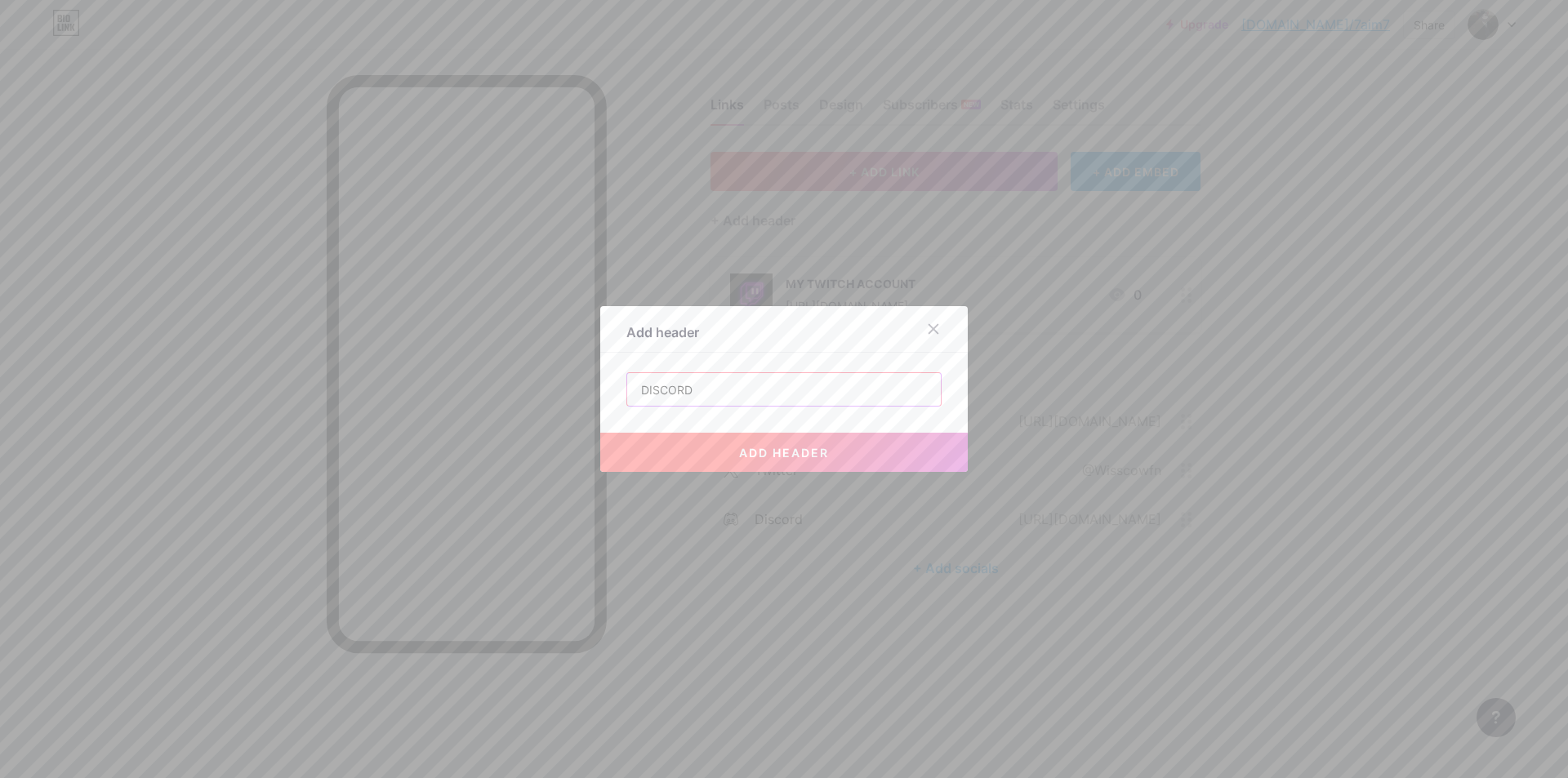
type input "DISCORD"
click at [809, 465] on button "add header" at bounding box center [784, 452] width 368 height 39
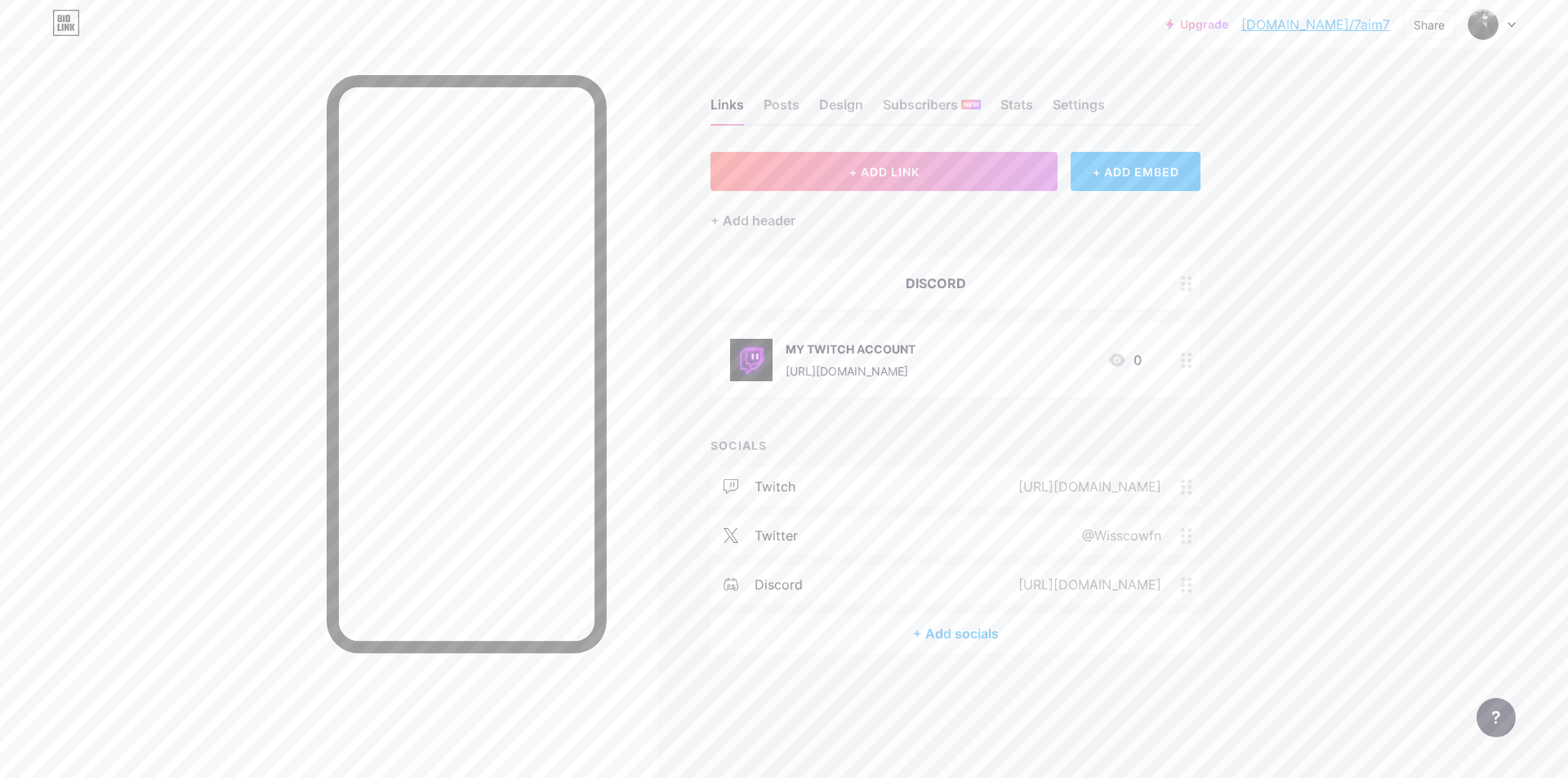
click at [909, 286] on div "DISCORD" at bounding box center [936, 283] width 411 height 19
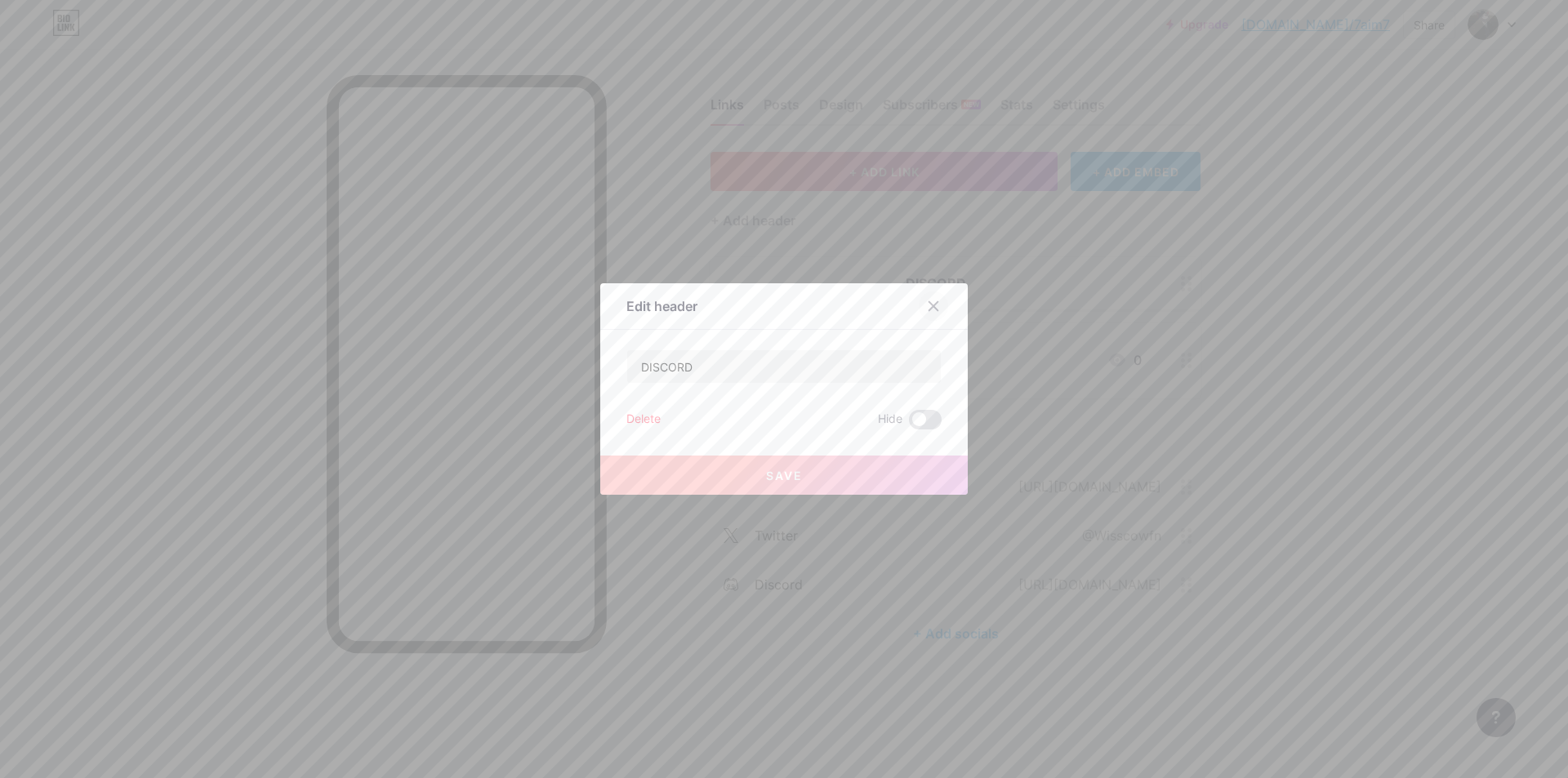
click at [937, 303] on div at bounding box center [934, 307] width 30 height 30
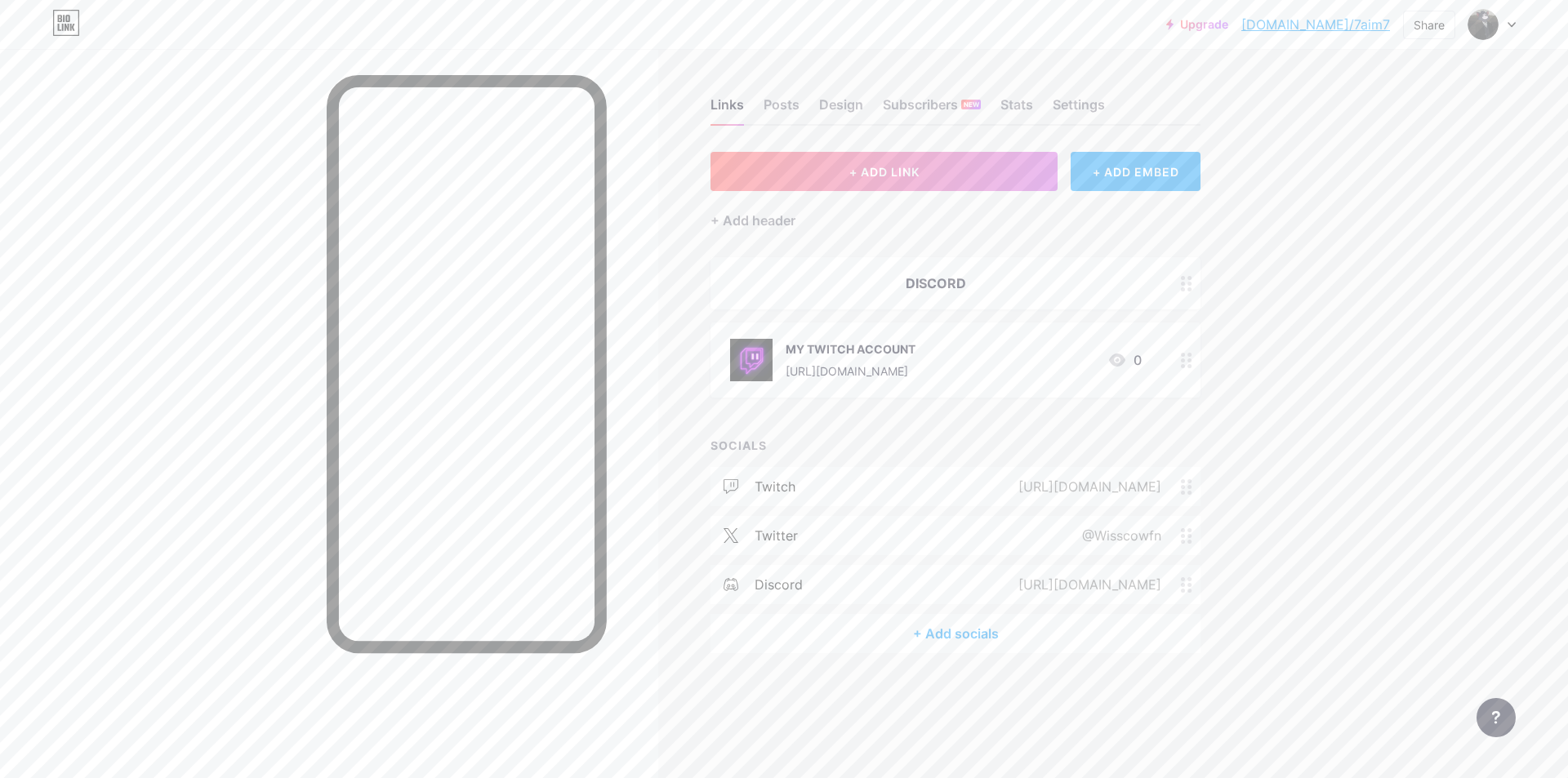
click at [1186, 292] on div at bounding box center [1186, 283] width 28 height 52
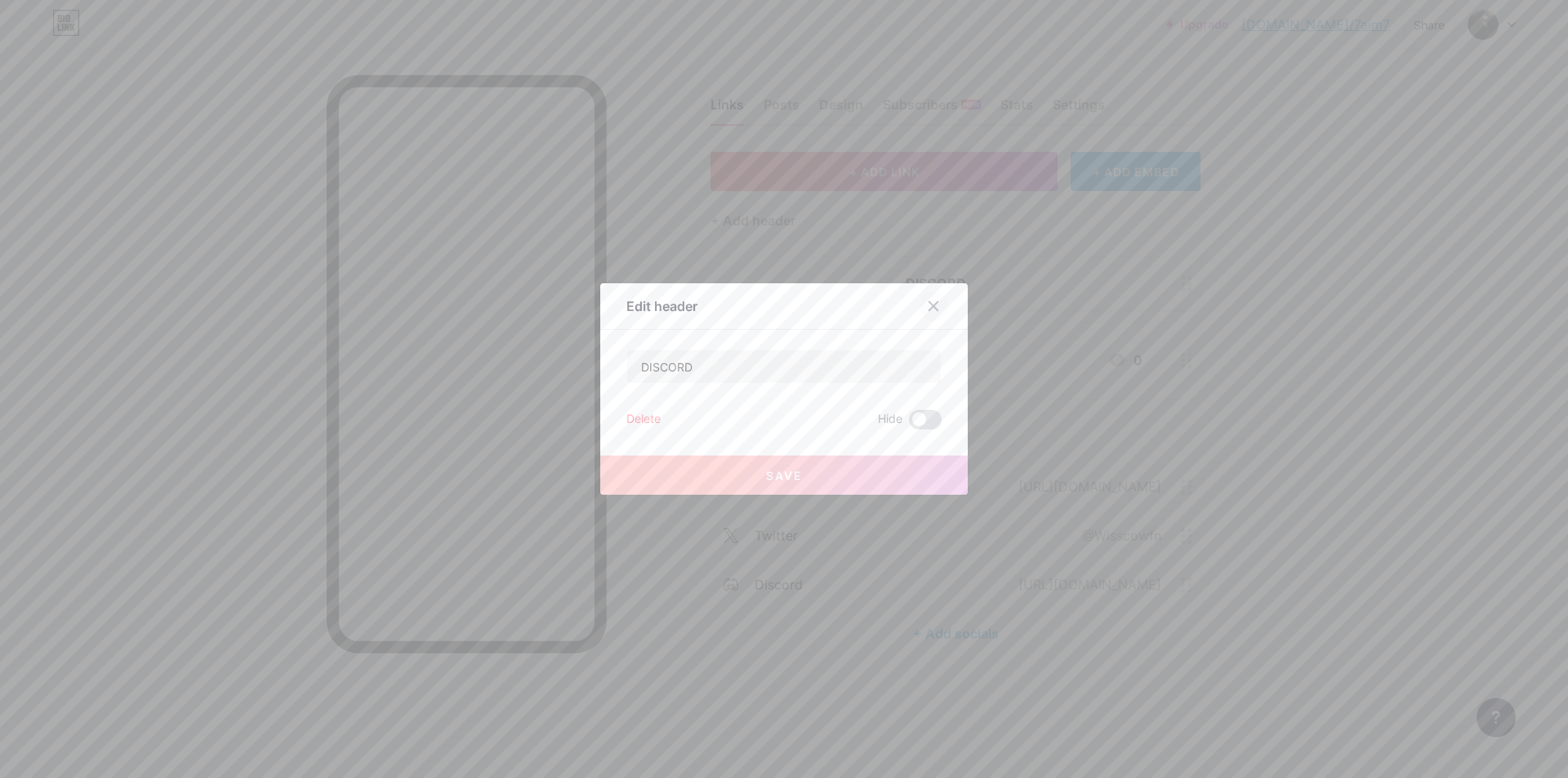
click at [929, 303] on icon at bounding box center [933, 306] width 13 height 13
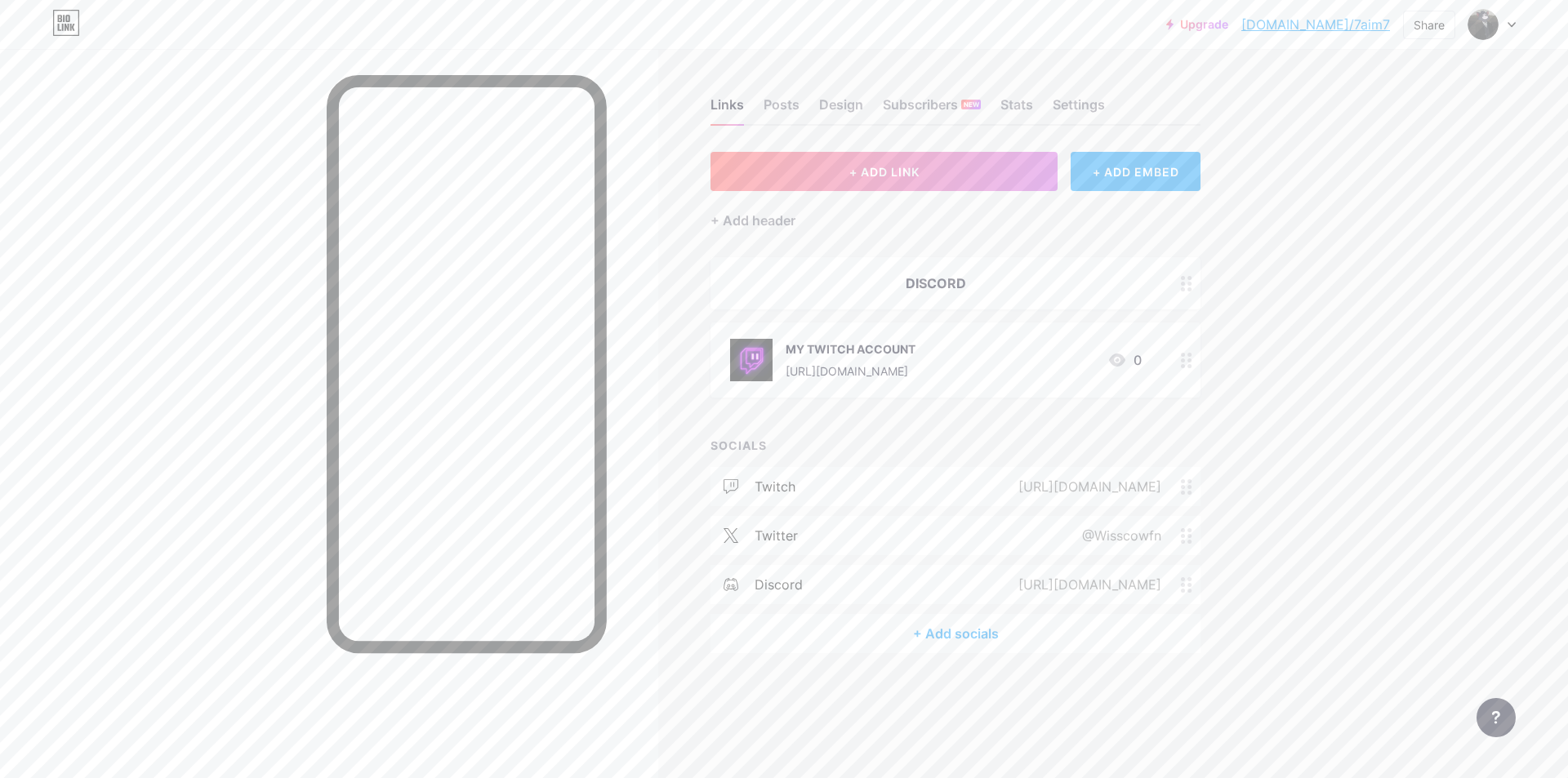
drag, startPoint x: 983, startPoint y: 283, endPoint x: 955, endPoint y: 283, distance: 28.0
click at [955, 283] on div "DISCORD" at bounding box center [936, 283] width 411 height 19
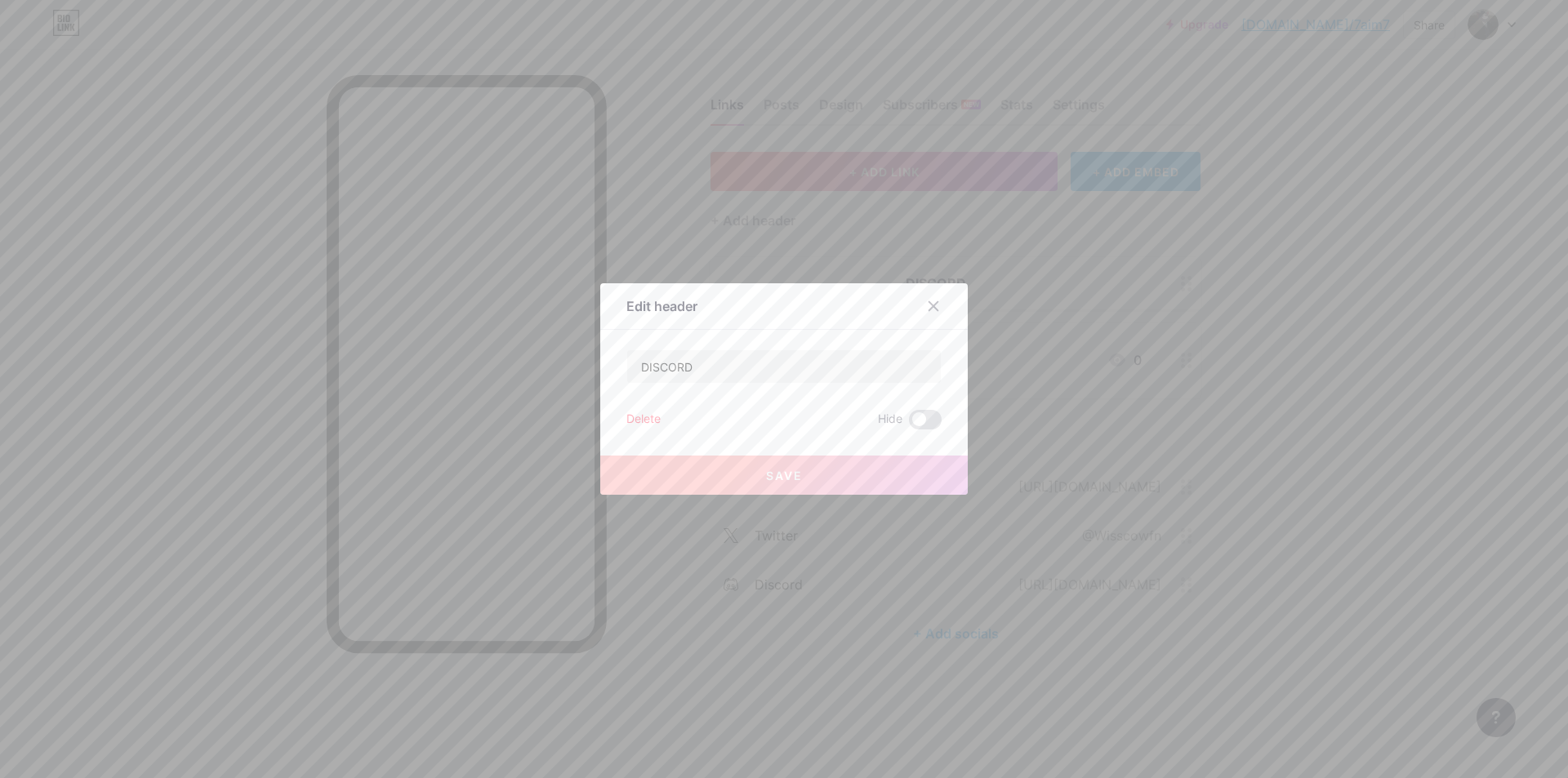
click at [643, 411] on div "Delete" at bounding box center [643, 420] width 34 height 19
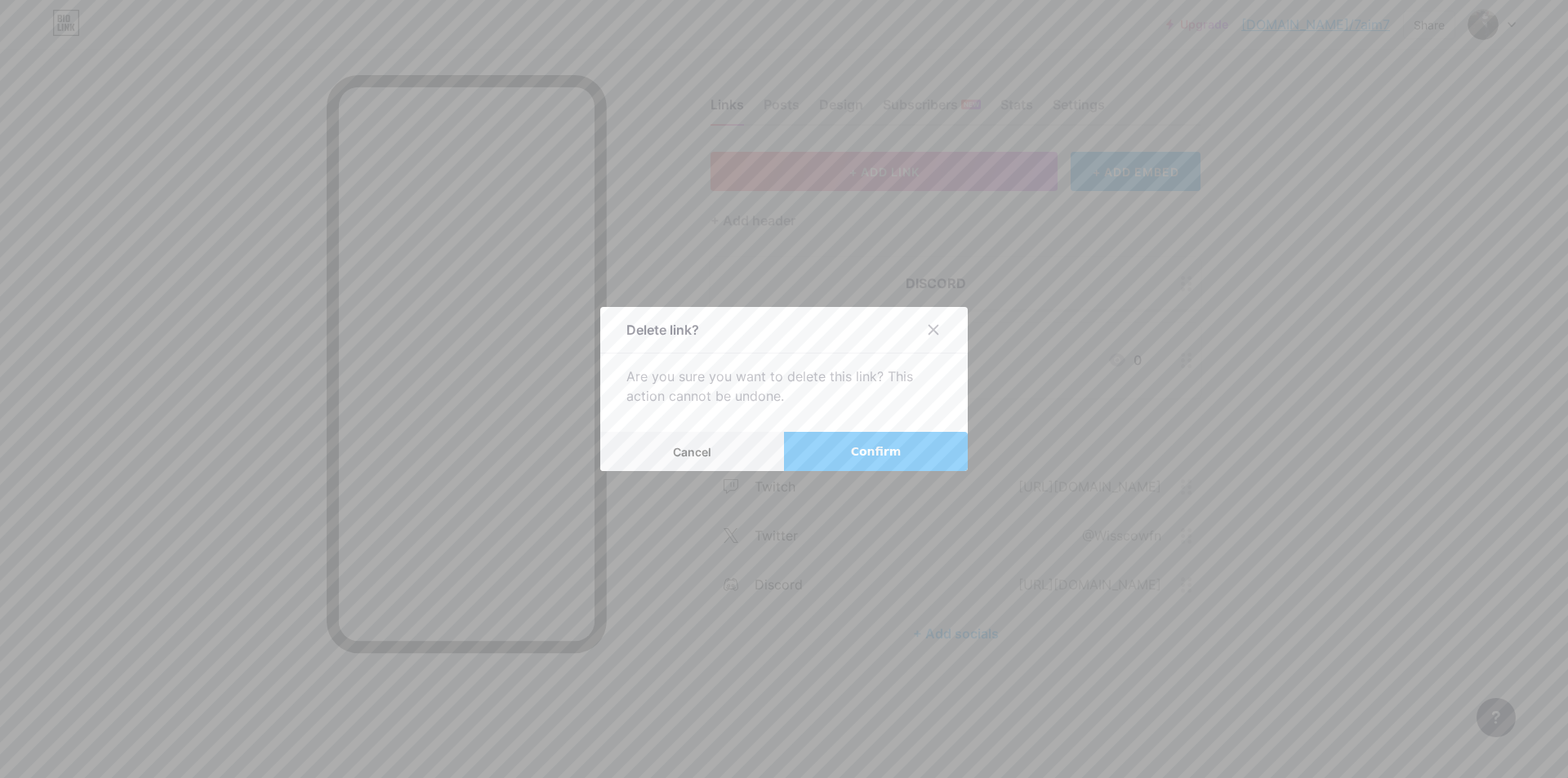
click at [852, 435] on button "Confirm" at bounding box center [875, 451] width 184 height 39
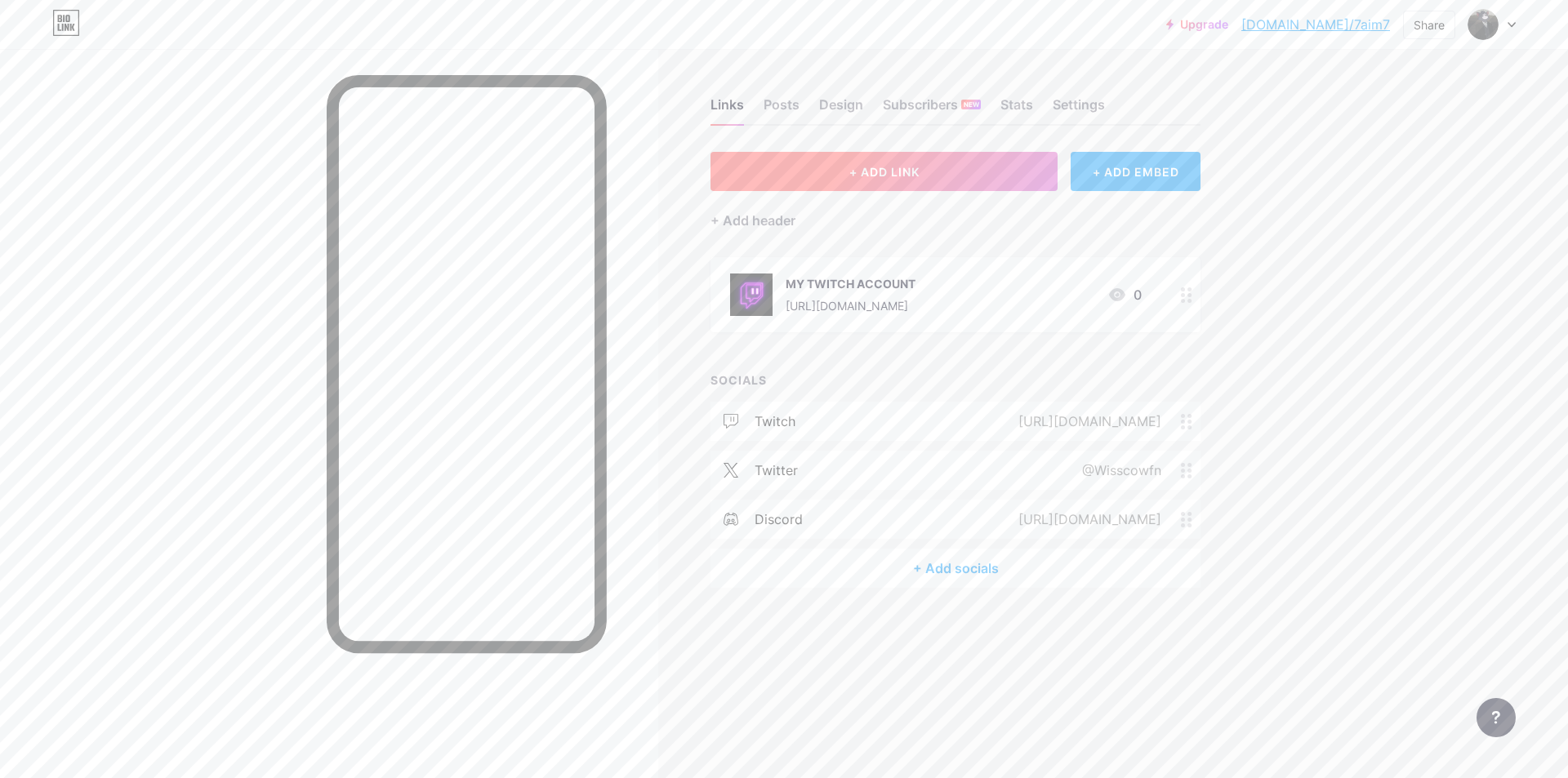
click at [903, 183] on button "+ ADD LINK" at bounding box center [884, 171] width 347 height 39
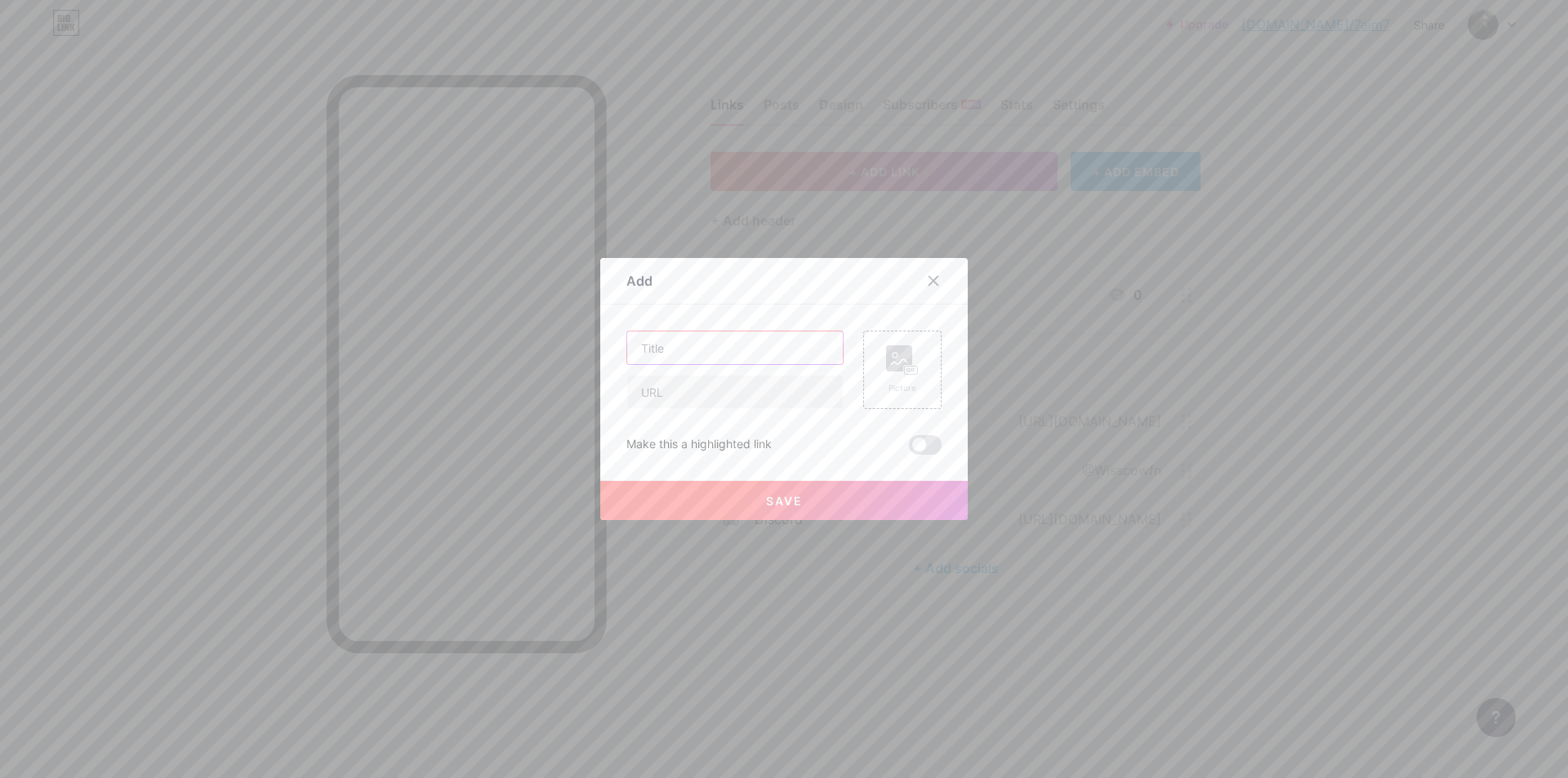
click at [700, 346] on input "text" at bounding box center [734, 348] width 215 height 32
paste input "TO HAVE THE BEST PC OPTI"
type input "TO HAVE THE BEST PC OPTI"
click at [648, 396] on input "text" at bounding box center [734, 391] width 215 height 32
paste input "[URL][DOMAIN_NAME]"
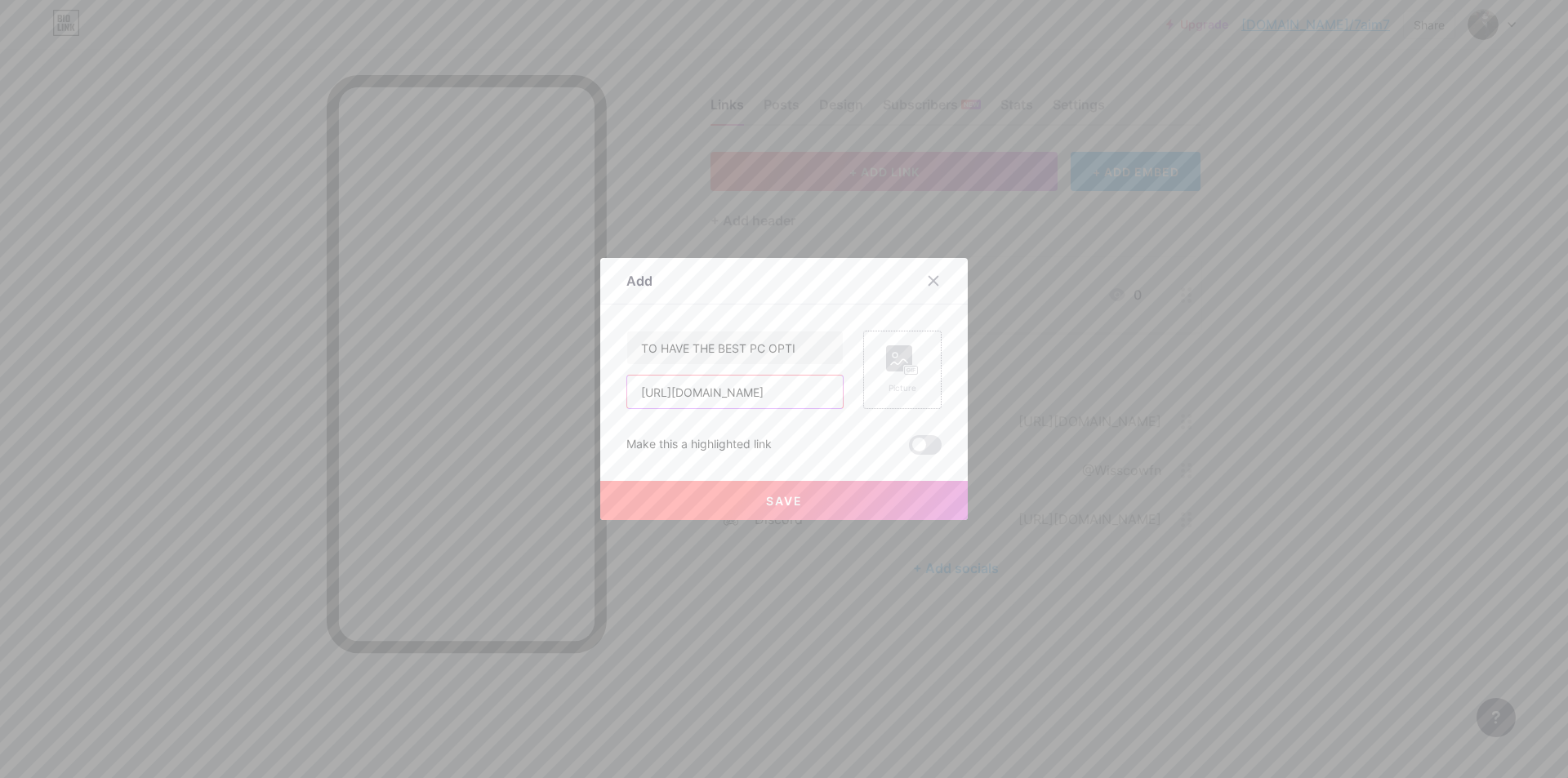
type input "[URL][DOMAIN_NAME]"
click at [891, 370] on rect at bounding box center [899, 359] width 26 height 26
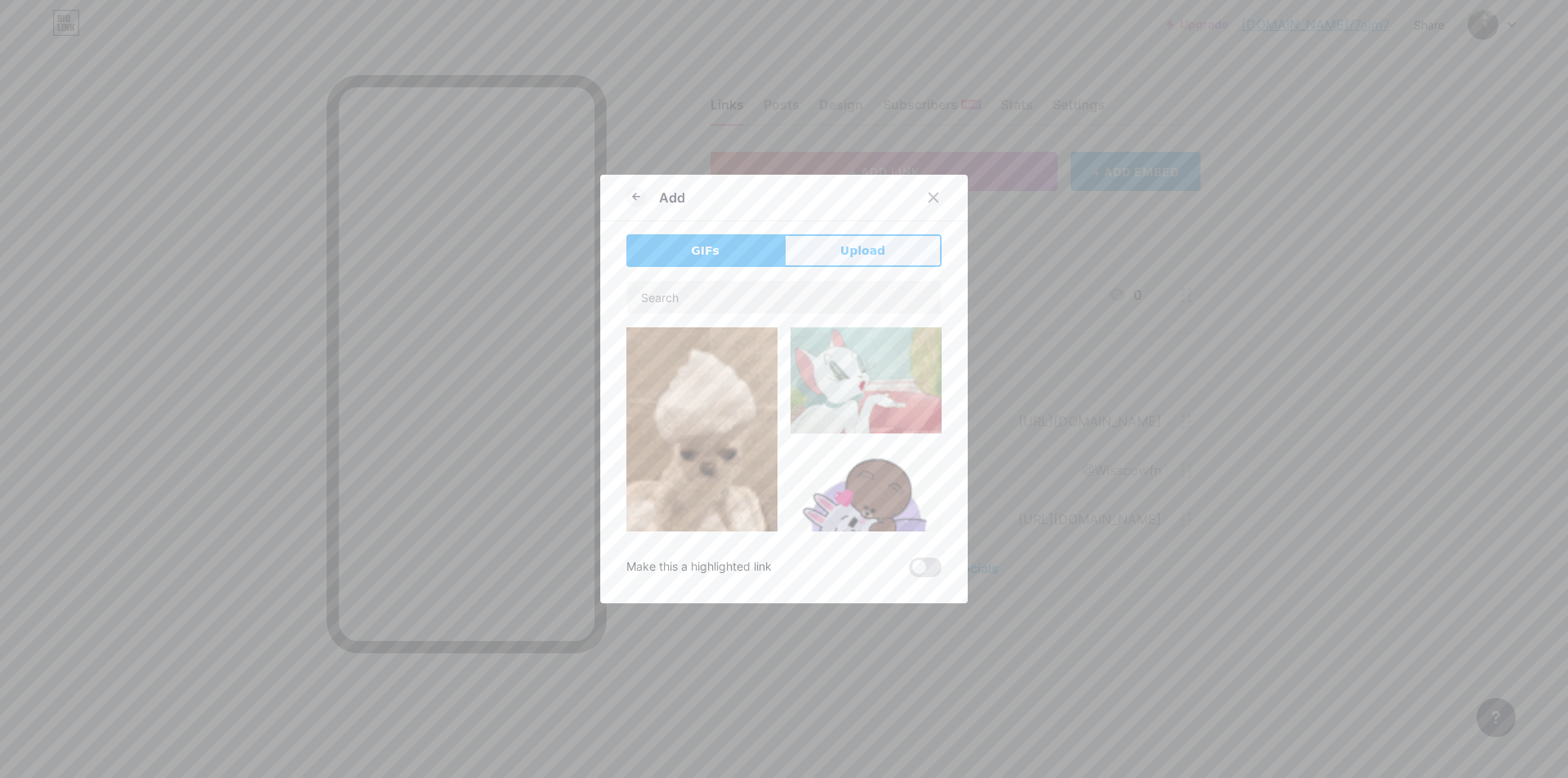
click at [842, 239] on button "Upload" at bounding box center [862, 250] width 158 height 32
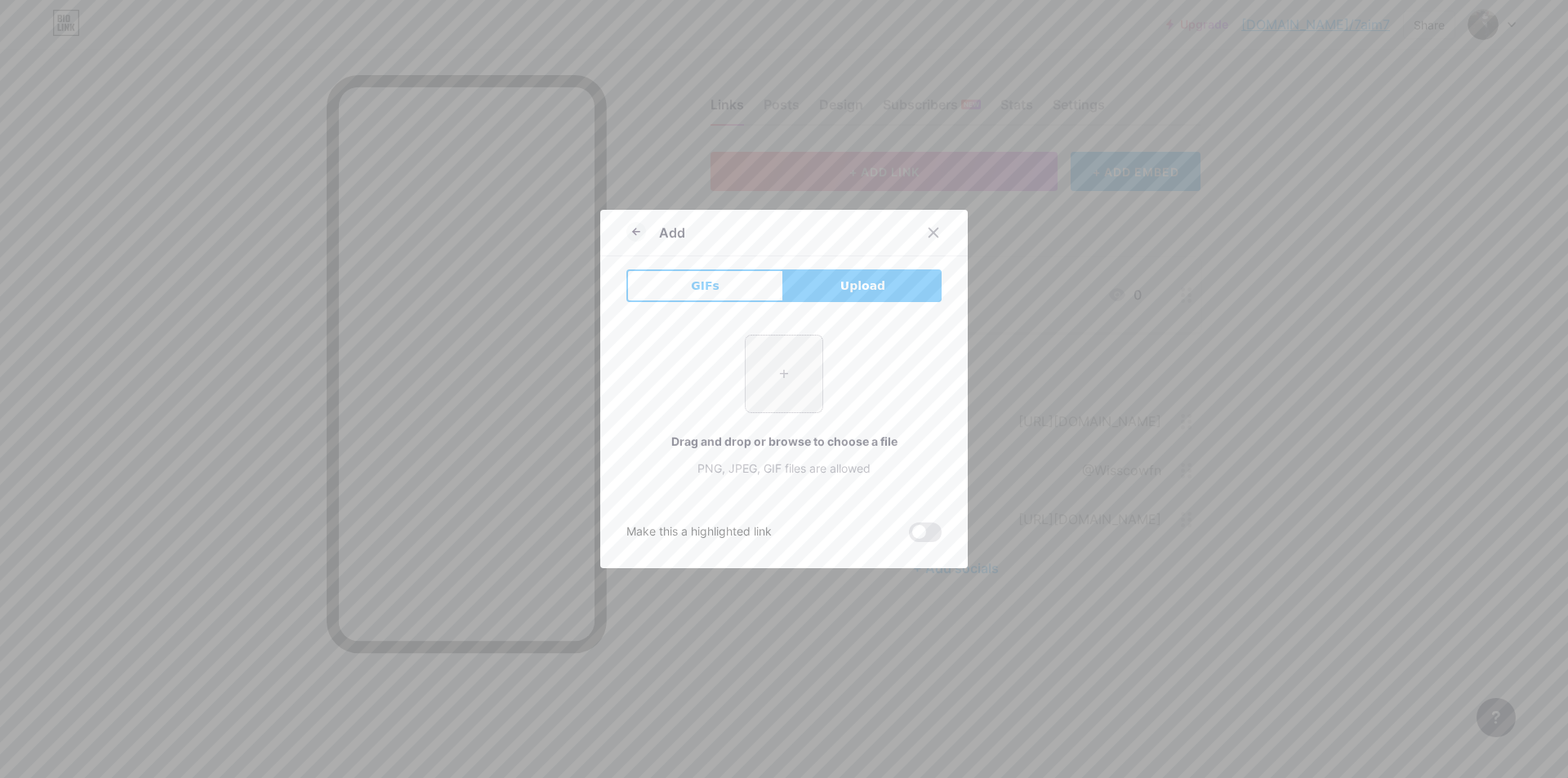
click at [774, 355] on input "file" at bounding box center [784, 374] width 77 height 77
type input "C:\fakepath\Dark-Anime-HD-Wallpaper-4K-Free-download.jpg"
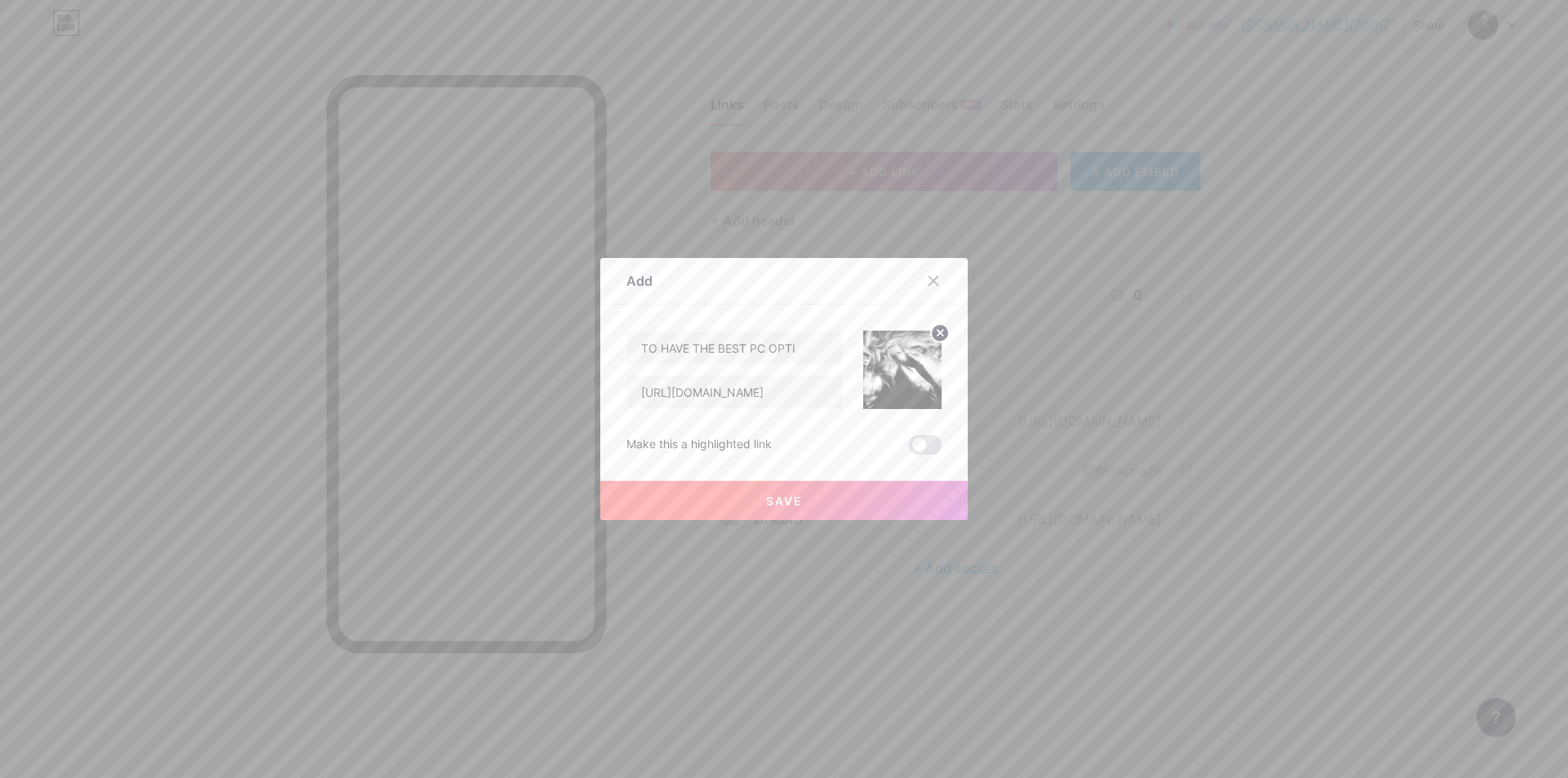
click at [728, 504] on button "Save" at bounding box center [784, 500] width 368 height 39
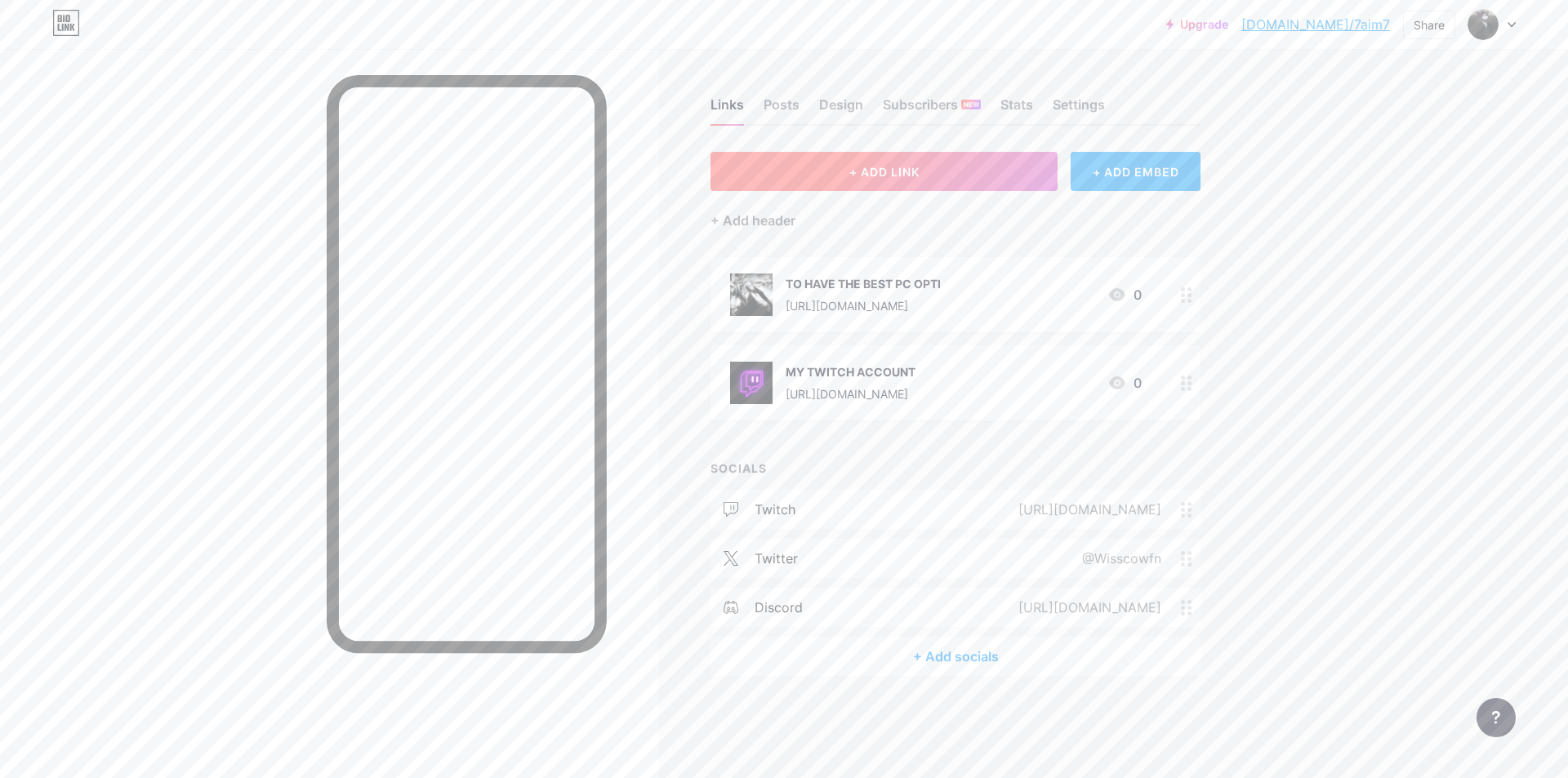
click at [845, 166] on button "+ ADD LINK" at bounding box center [884, 171] width 347 height 39
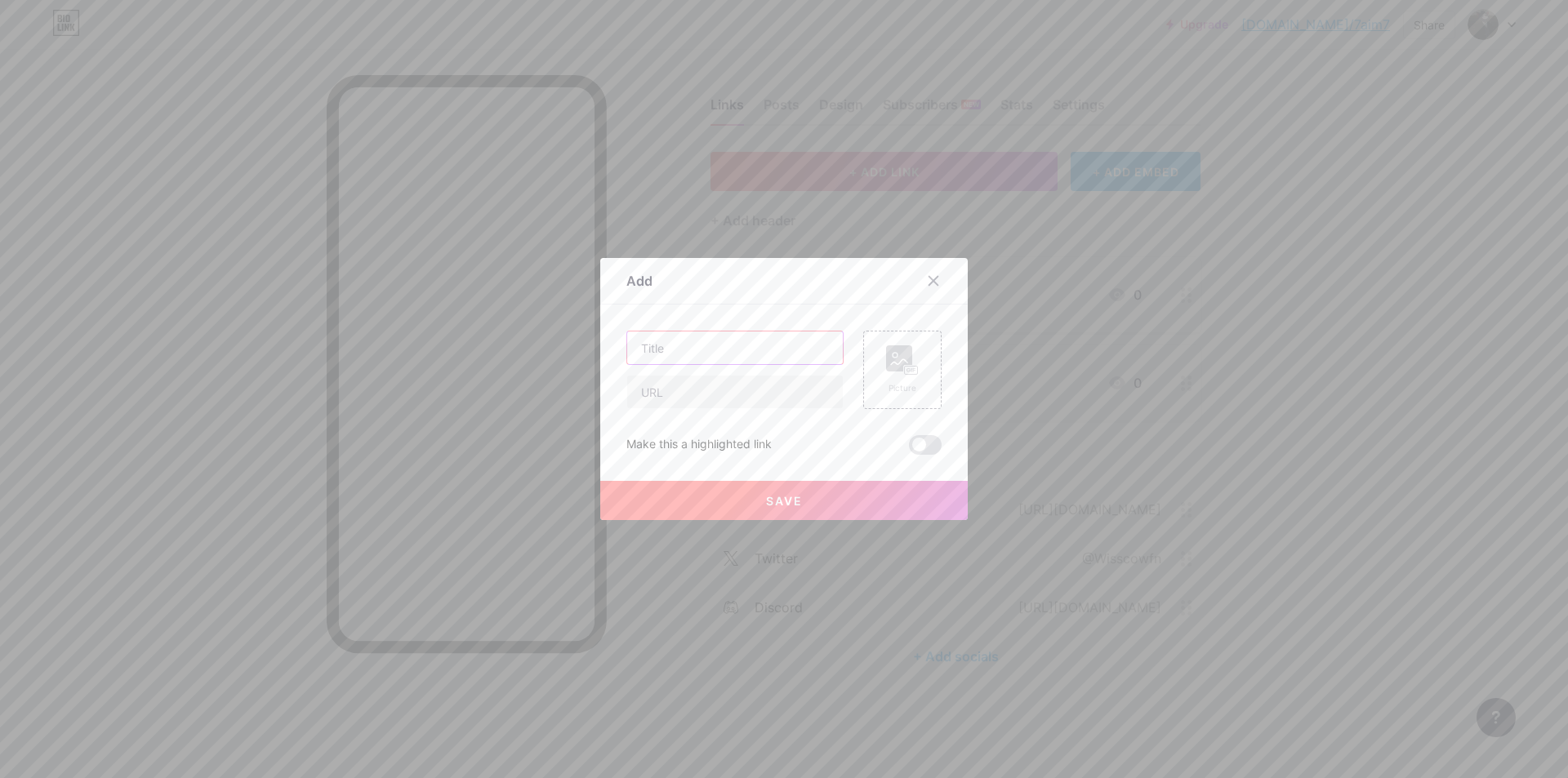
click at [683, 349] on input "text" at bounding box center [734, 348] width 215 height 32
paste input "MY TWITTER ACCOUNT"
type input "MY TWITTER ACCOUNT"
click at [698, 392] on input "text" at bounding box center [734, 391] width 215 height 32
paste input "[URL][DOMAIN_NAME]"
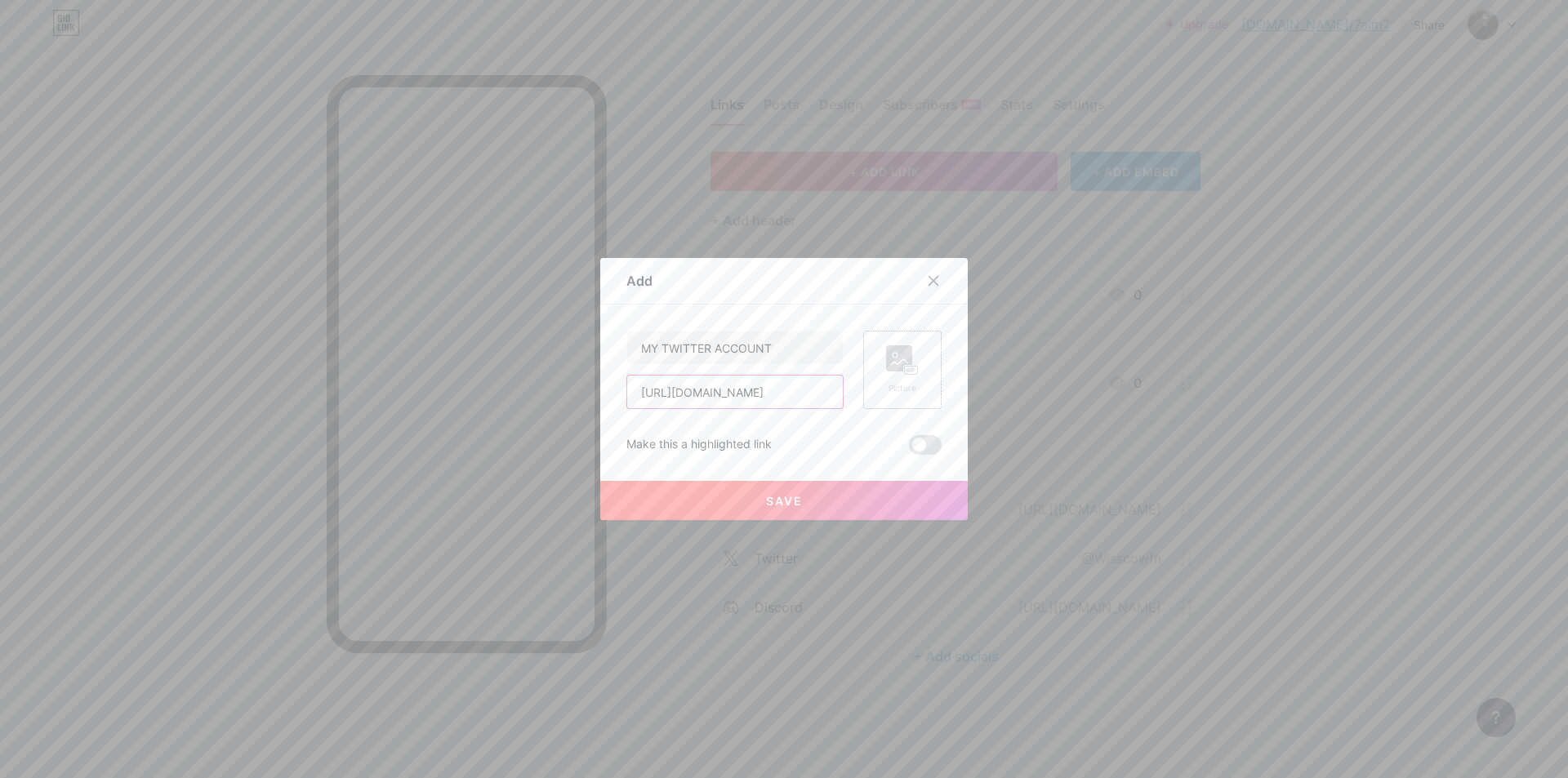
type input "[URL][DOMAIN_NAME]"
click at [877, 369] on div "Picture" at bounding box center [902, 370] width 78 height 78
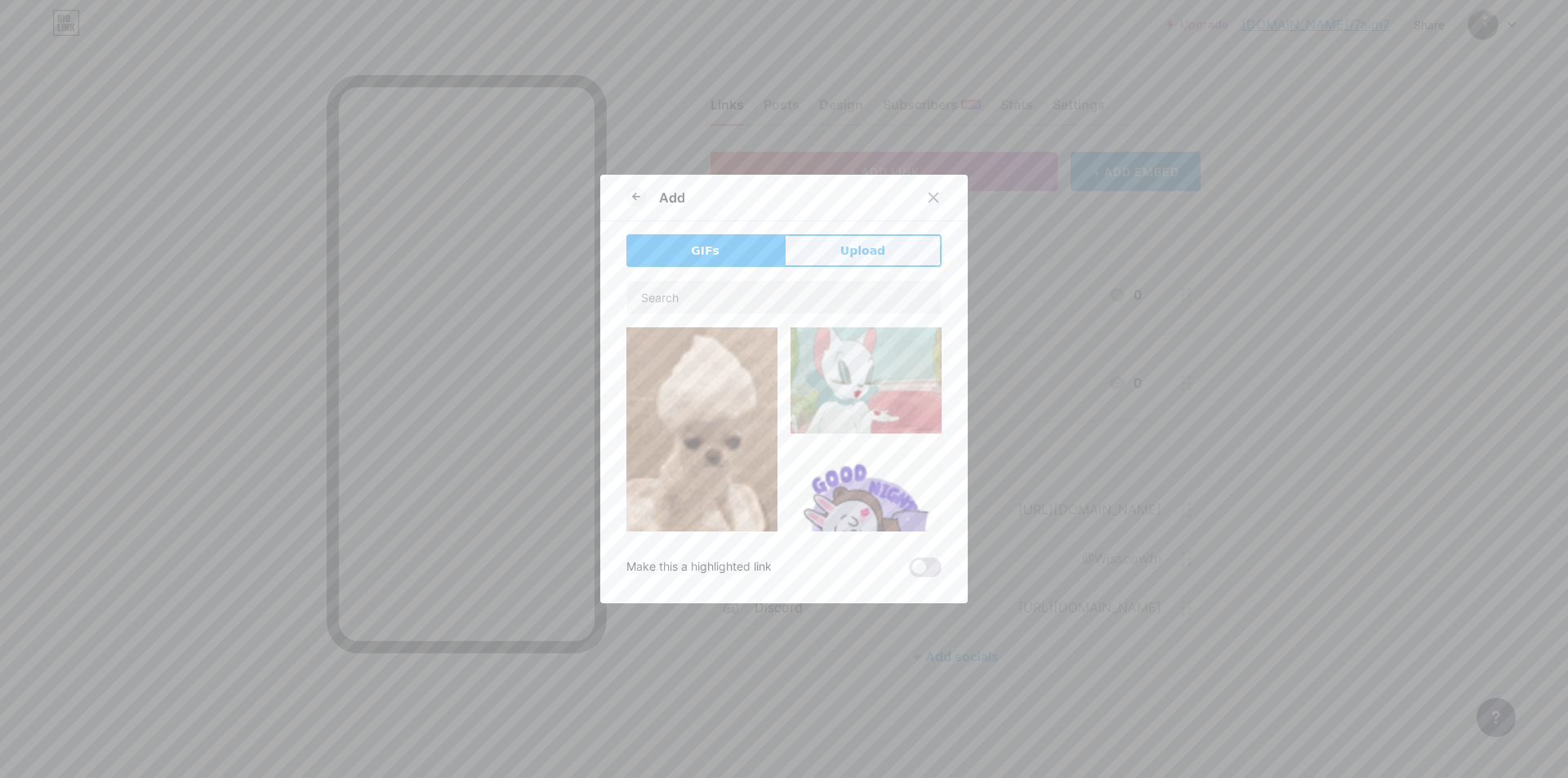
click at [856, 254] on span "Upload" at bounding box center [863, 251] width 45 height 17
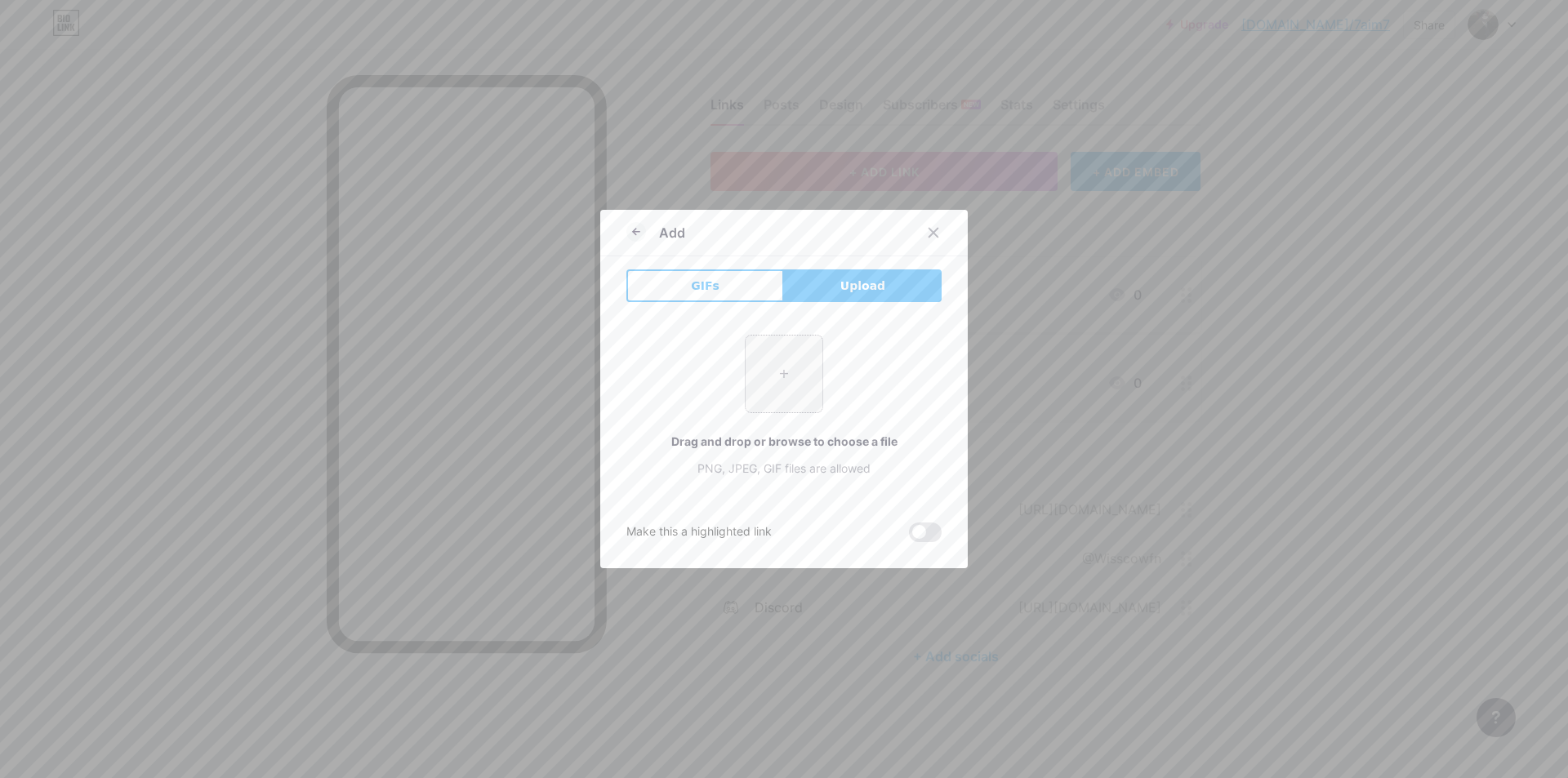
click at [786, 366] on input "file" at bounding box center [784, 374] width 77 height 77
type input "C:\fakepath\téléchargement.png"
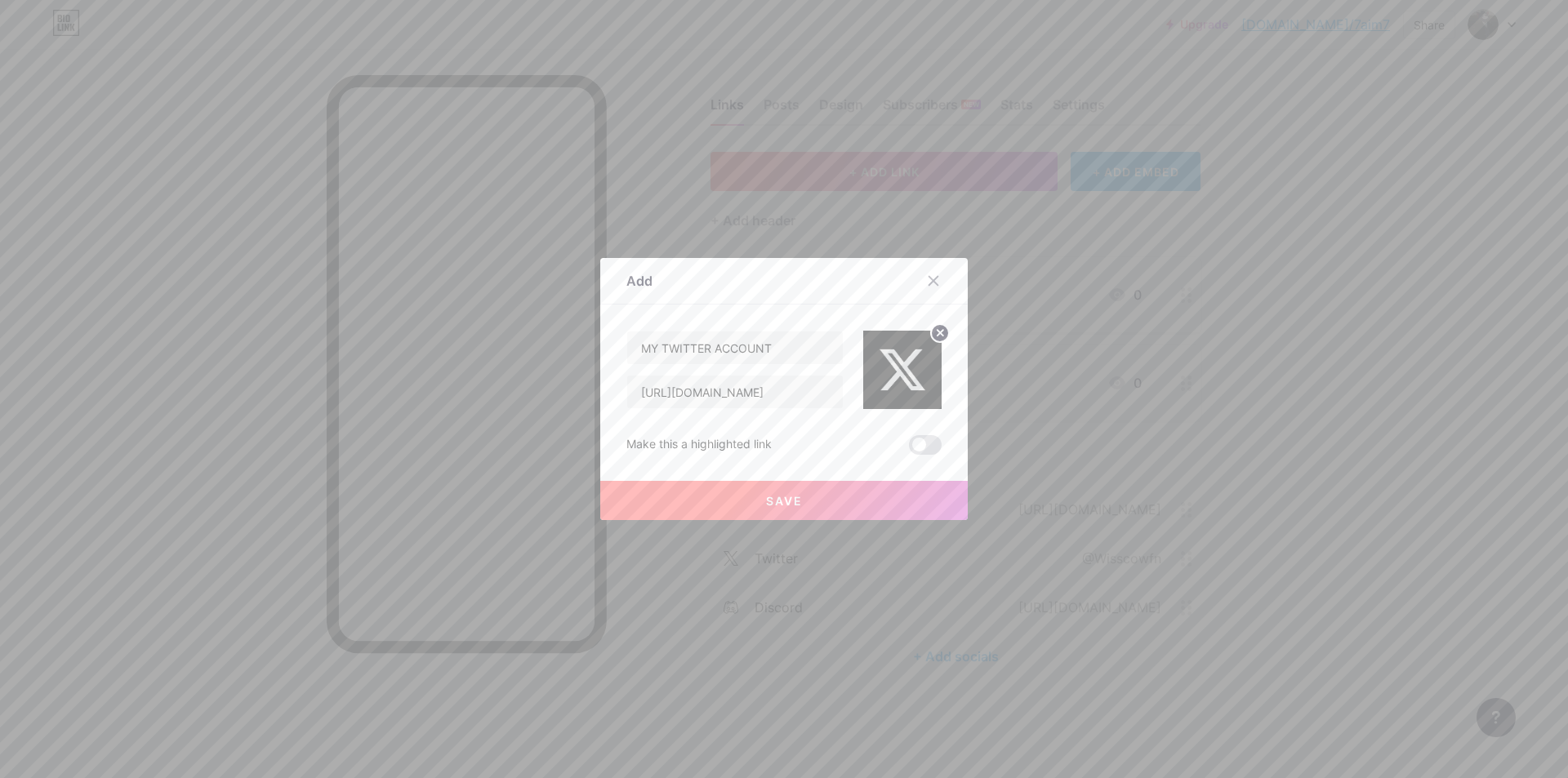
click at [800, 495] on button "Save" at bounding box center [784, 500] width 368 height 39
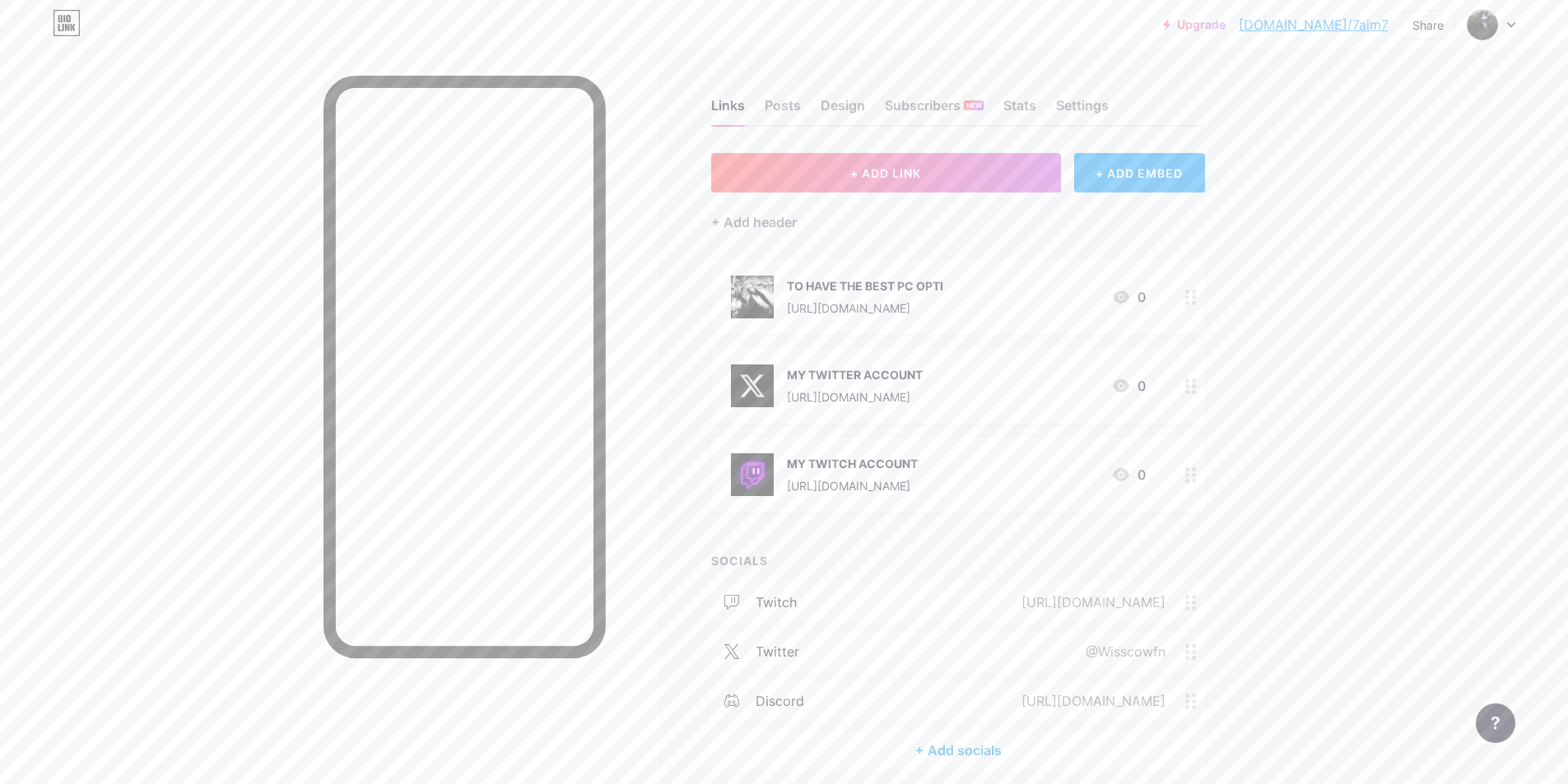
click at [1362, 20] on link "[DOMAIN_NAME]/7aim7" at bounding box center [1313, 25] width 150 height 19
